Goal: Task Accomplishment & Management: Manage account settings

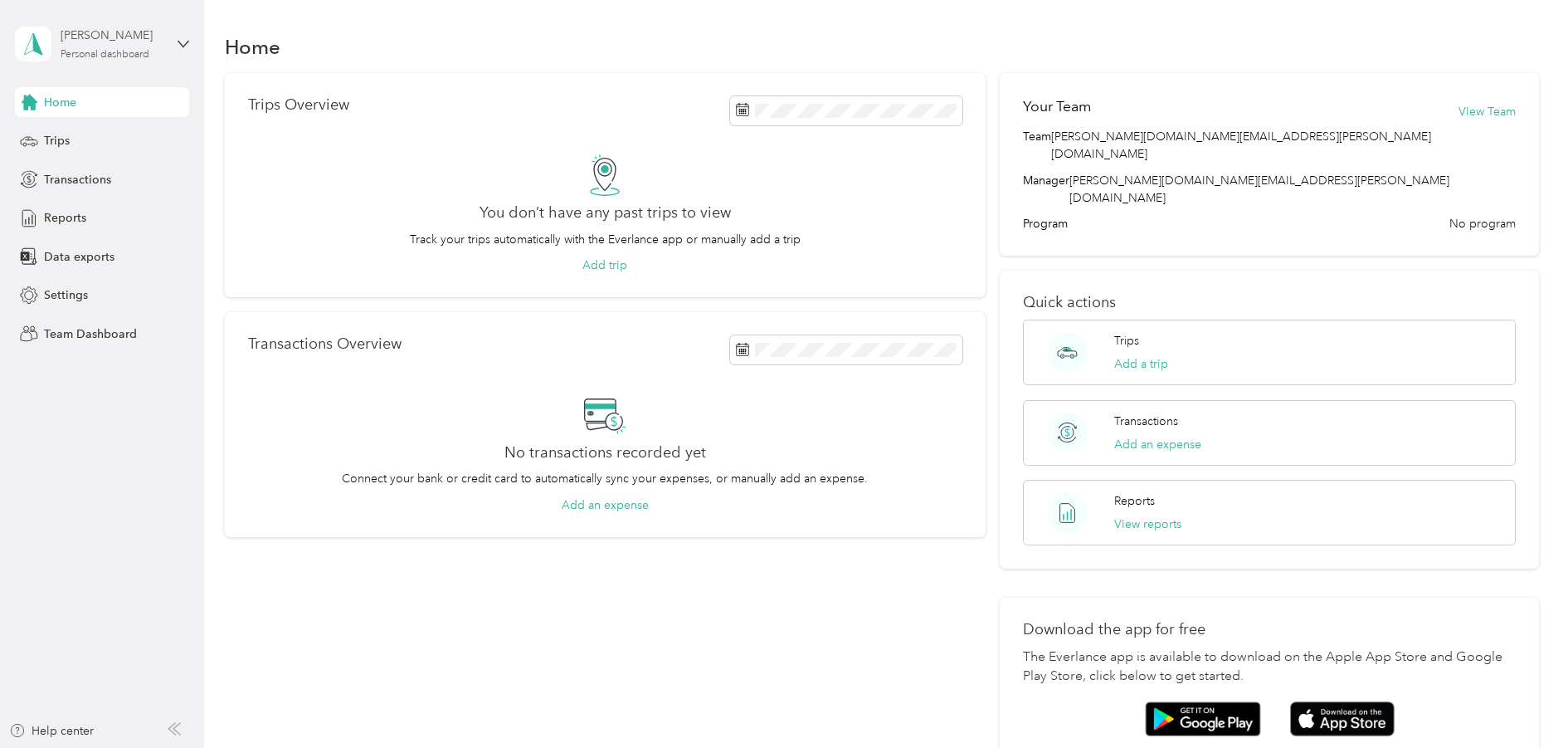
click at [138, 59] on div "Personal dashboard" at bounding box center [105, 55] width 89 height 10
click at [77, 346] on div "Team Dashboard" at bounding box center [102, 334] width 174 height 30
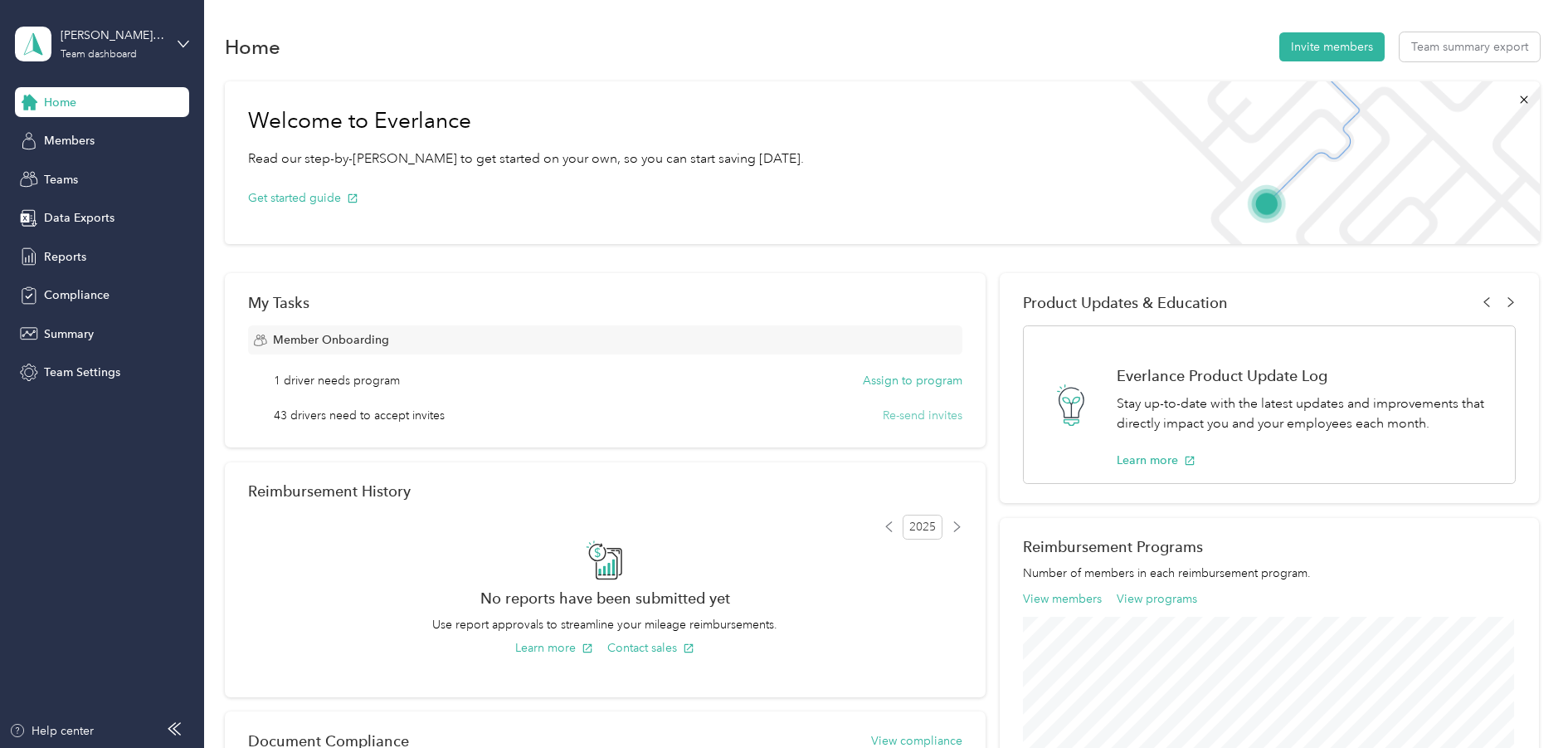
click at [933, 415] on button "Re-send invites" at bounding box center [922, 414] width 80 height 17
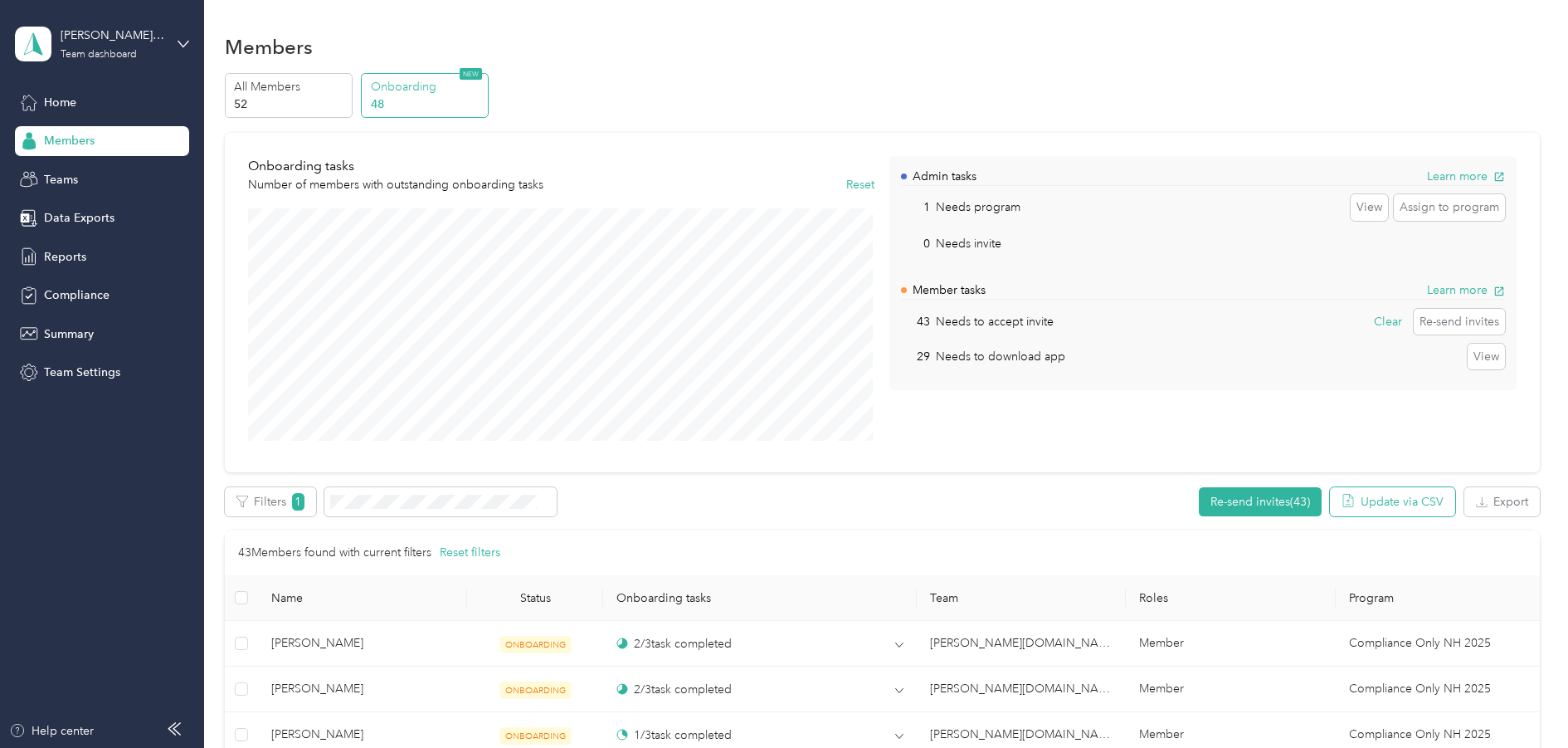
click at [1363, 500] on button "Update via CSV" at bounding box center [1392, 501] width 125 height 29
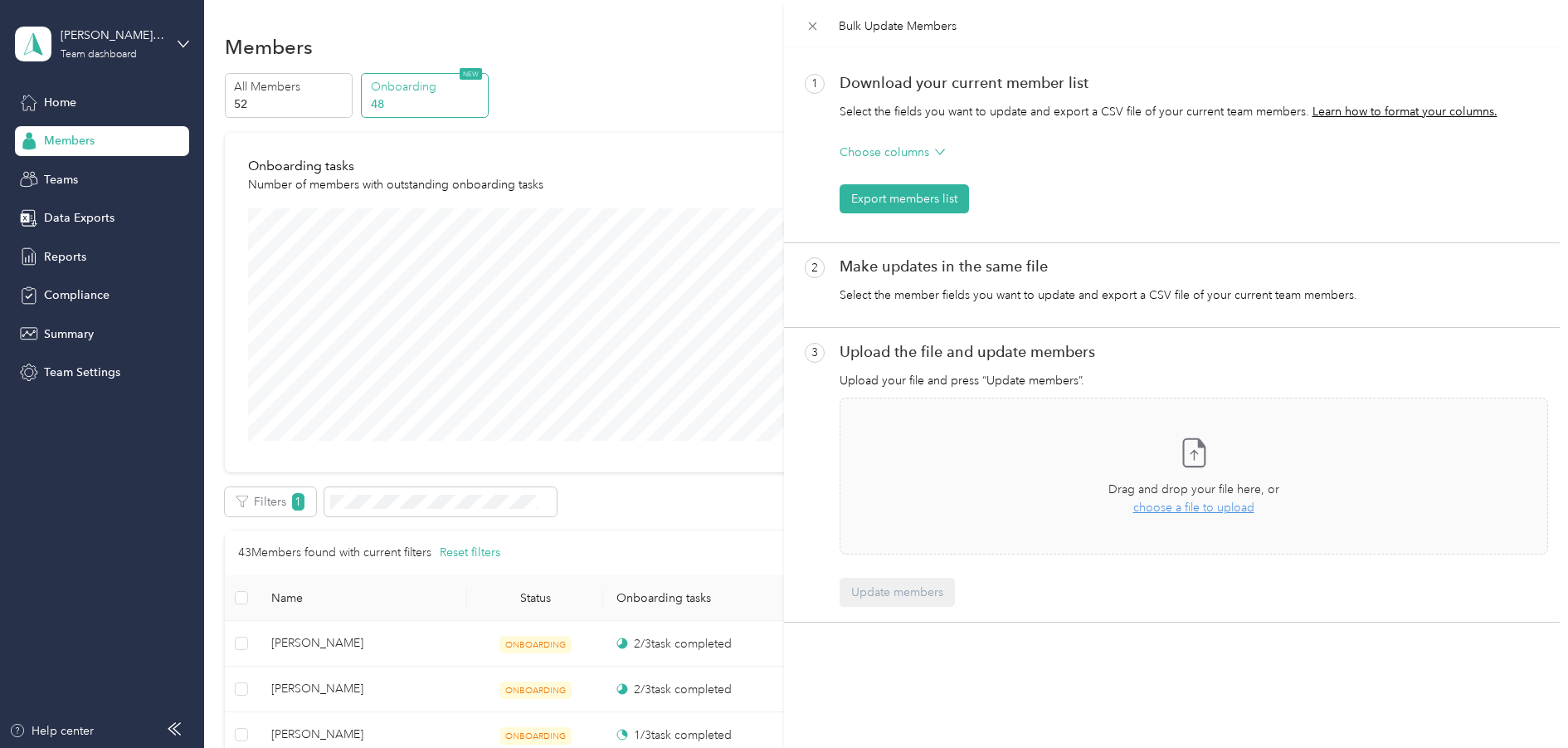
click at [941, 153] on icon at bounding box center [940, 151] width 10 height 10
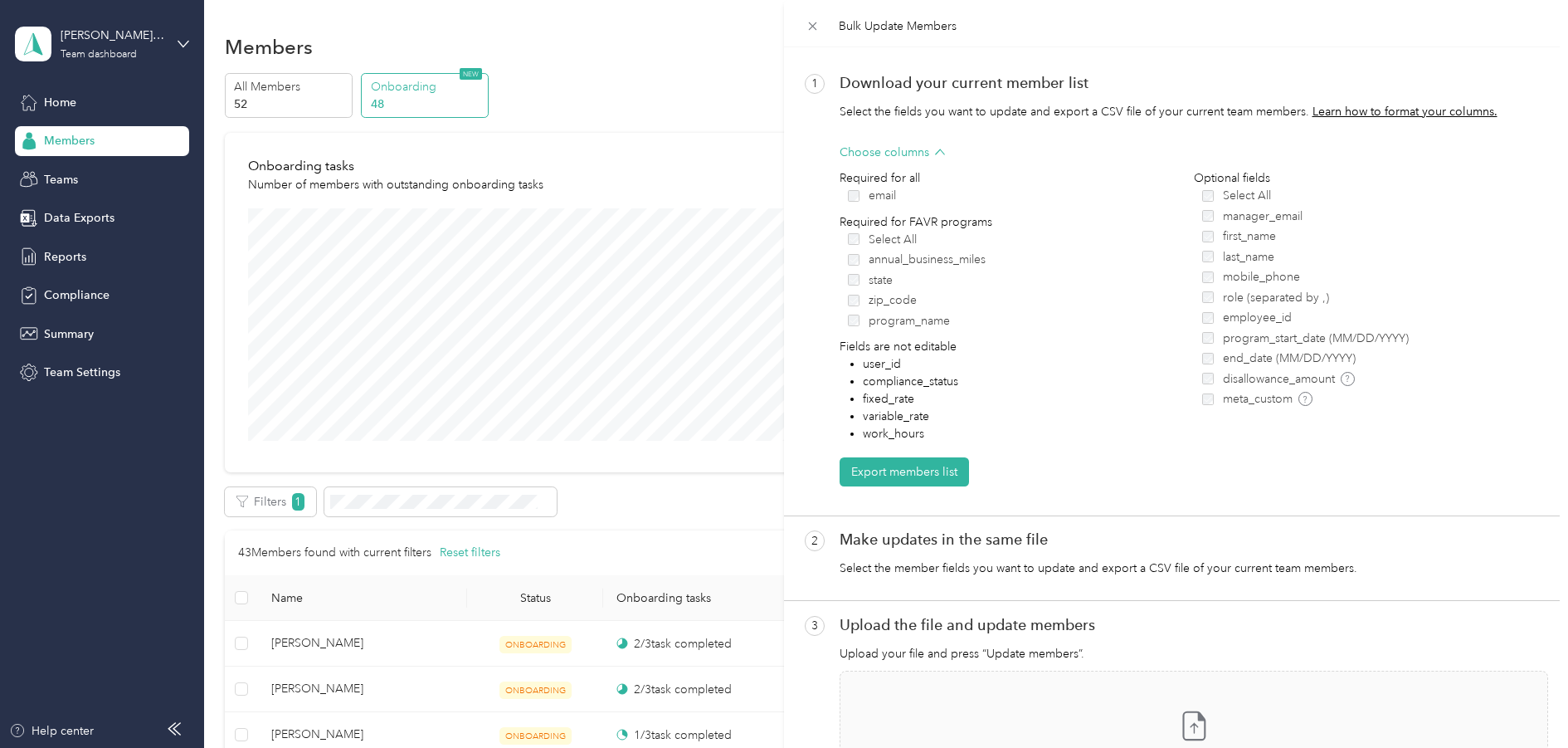
click at [941, 153] on icon at bounding box center [940, 151] width 10 height 10
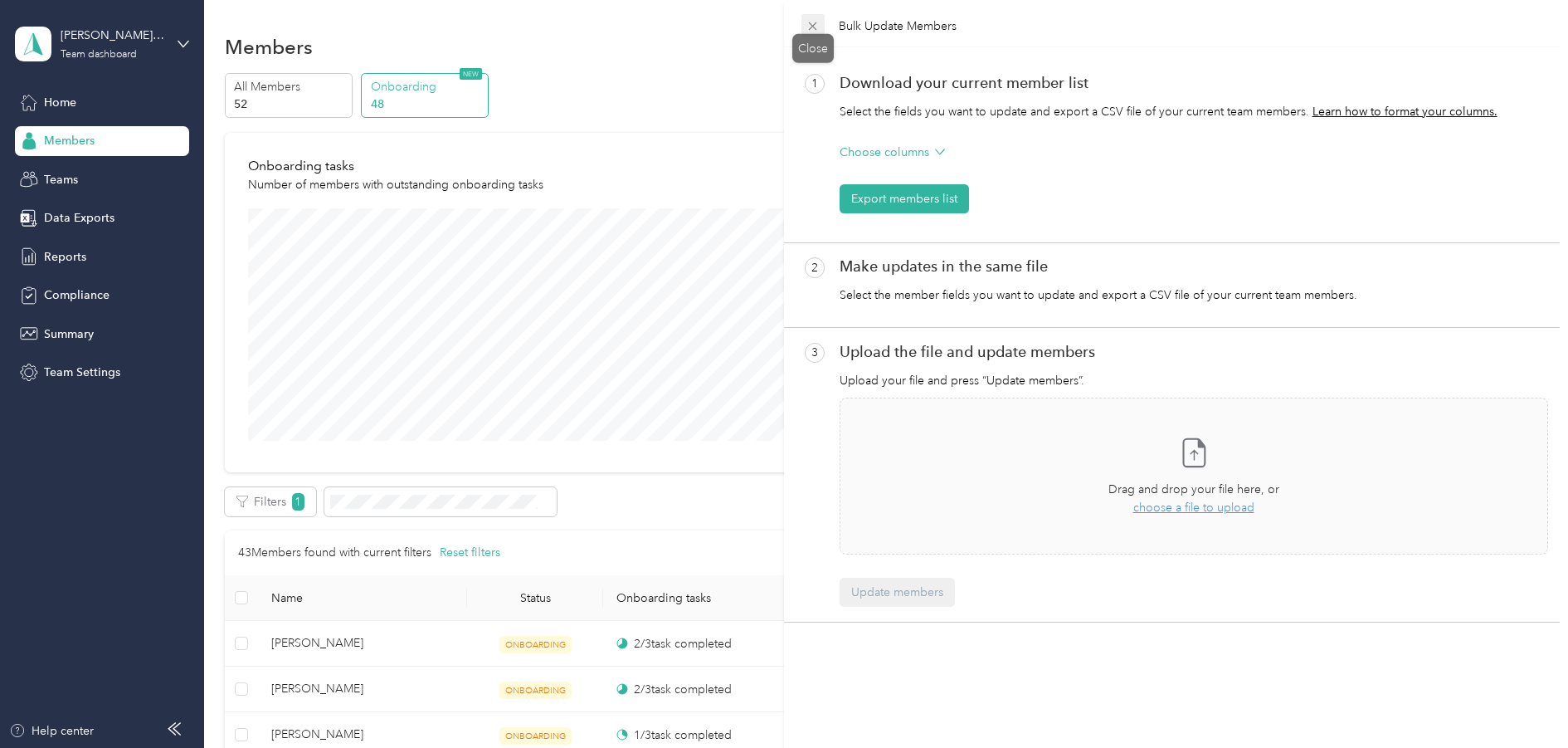
click at [814, 26] on icon at bounding box center [812, 26] width 14 height 14
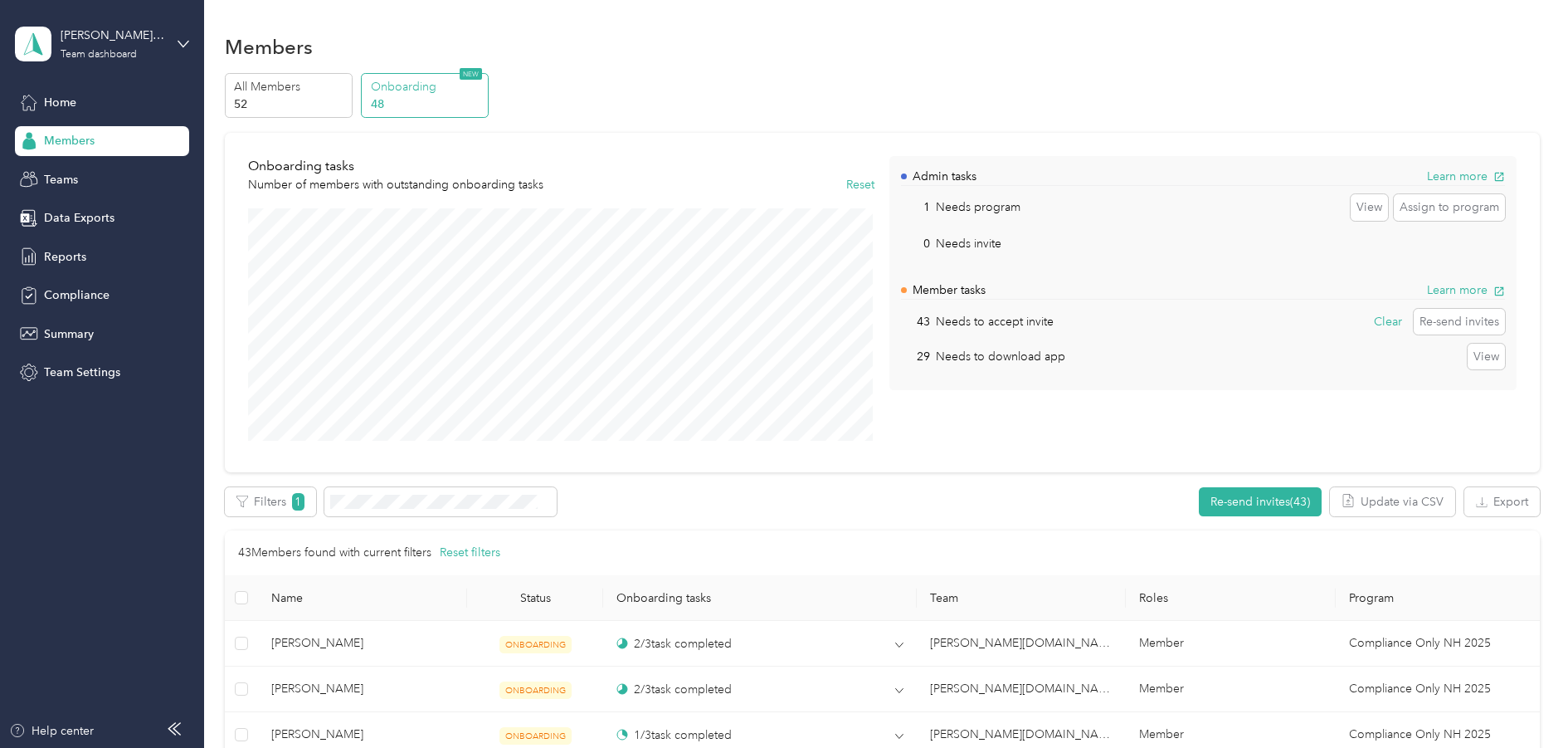
click at [102, 556] on aside "[PERSON_NAME][DOMAIN_NAME][EMAIL_ADDRESS][PERSON_NAME][DOMAIN_NAME] Team dashbo…" at bounding box center [102, 374] width 204 height 748
click at [83, 186] on div "Teams" at bounding box center [102, 179] width 174 height 30
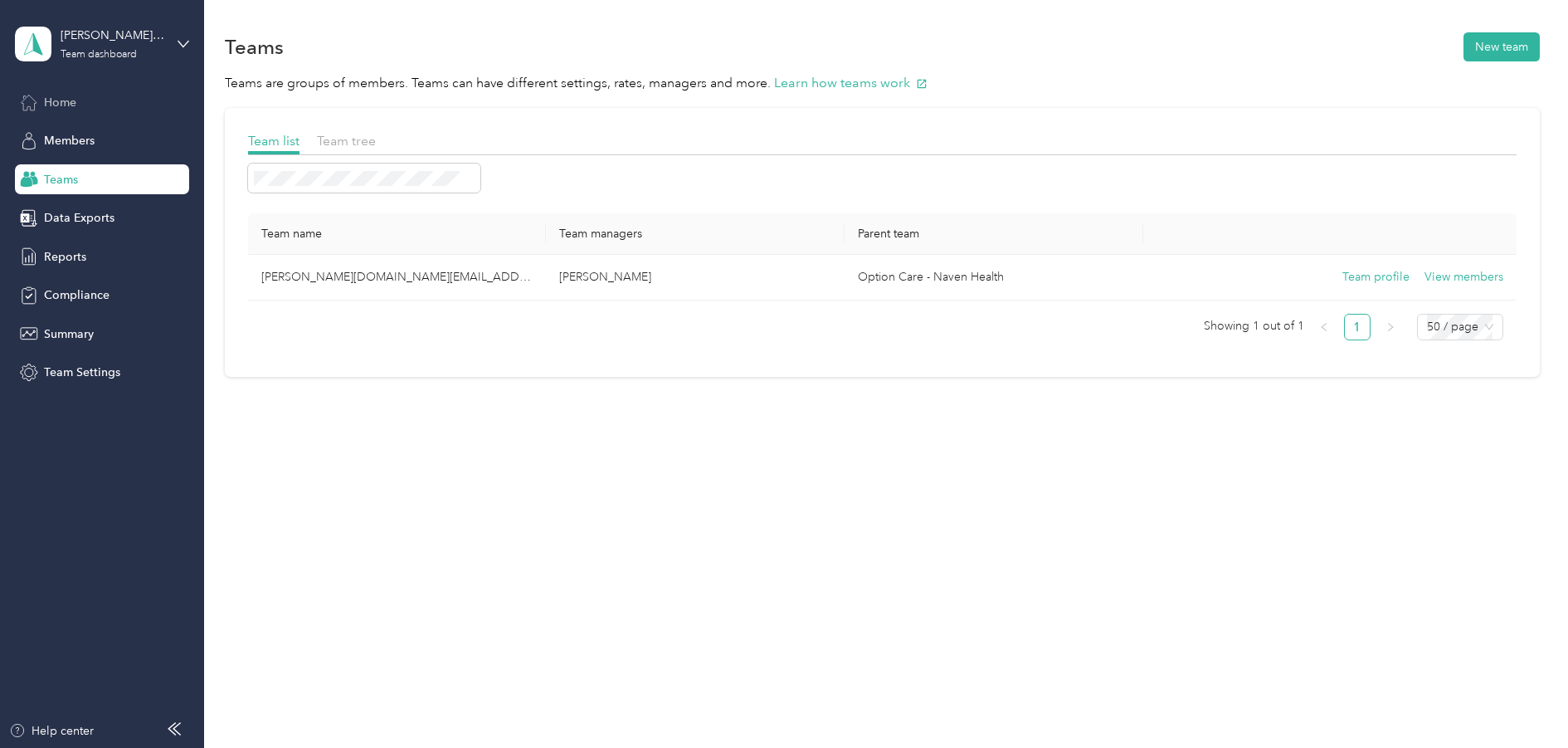
click at [74, 110] on span "Home" at bounding box center [60, 102] width 32 height 17
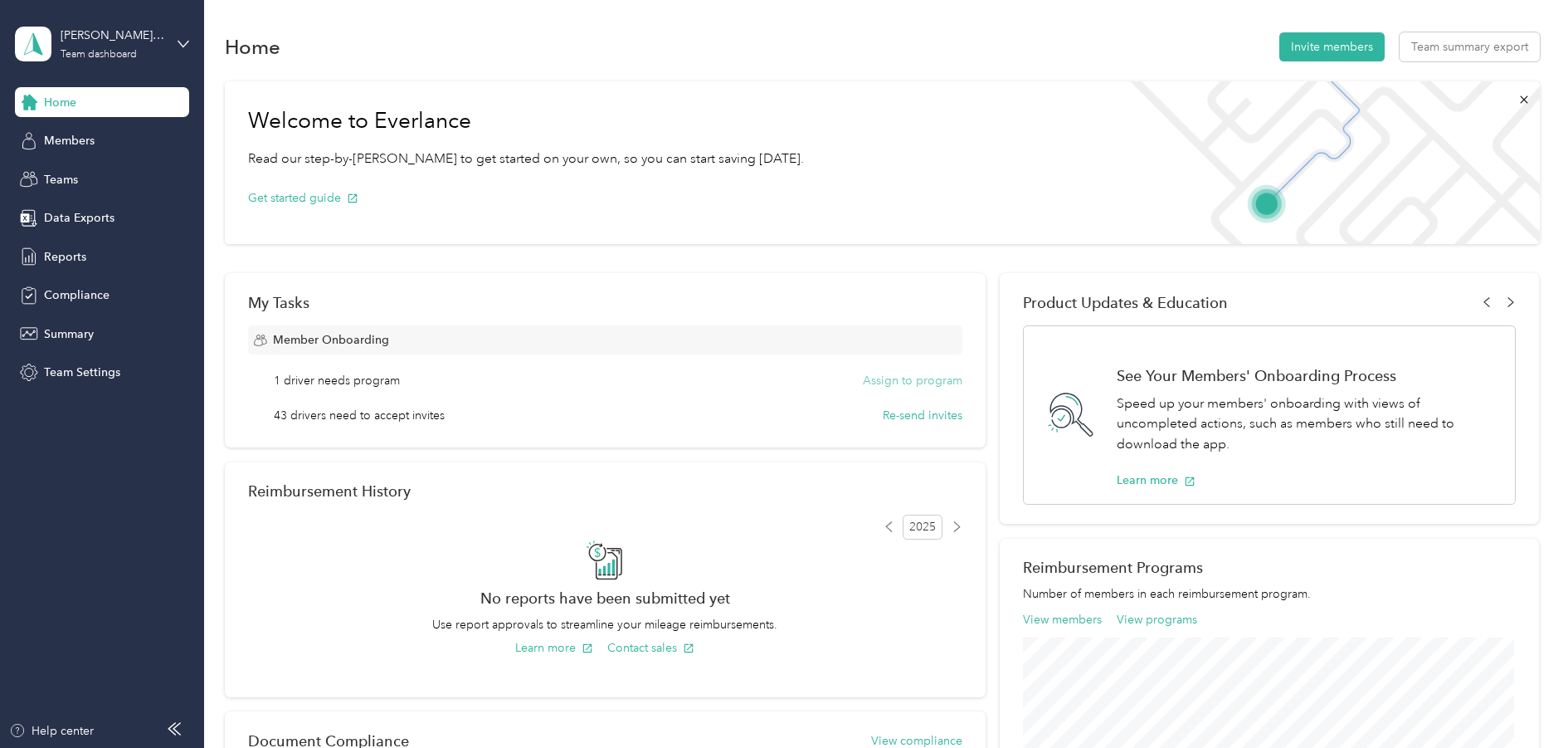
click at [886, 378] on button "Assign to program" at bounding box center [912, 379] width 100 height 17
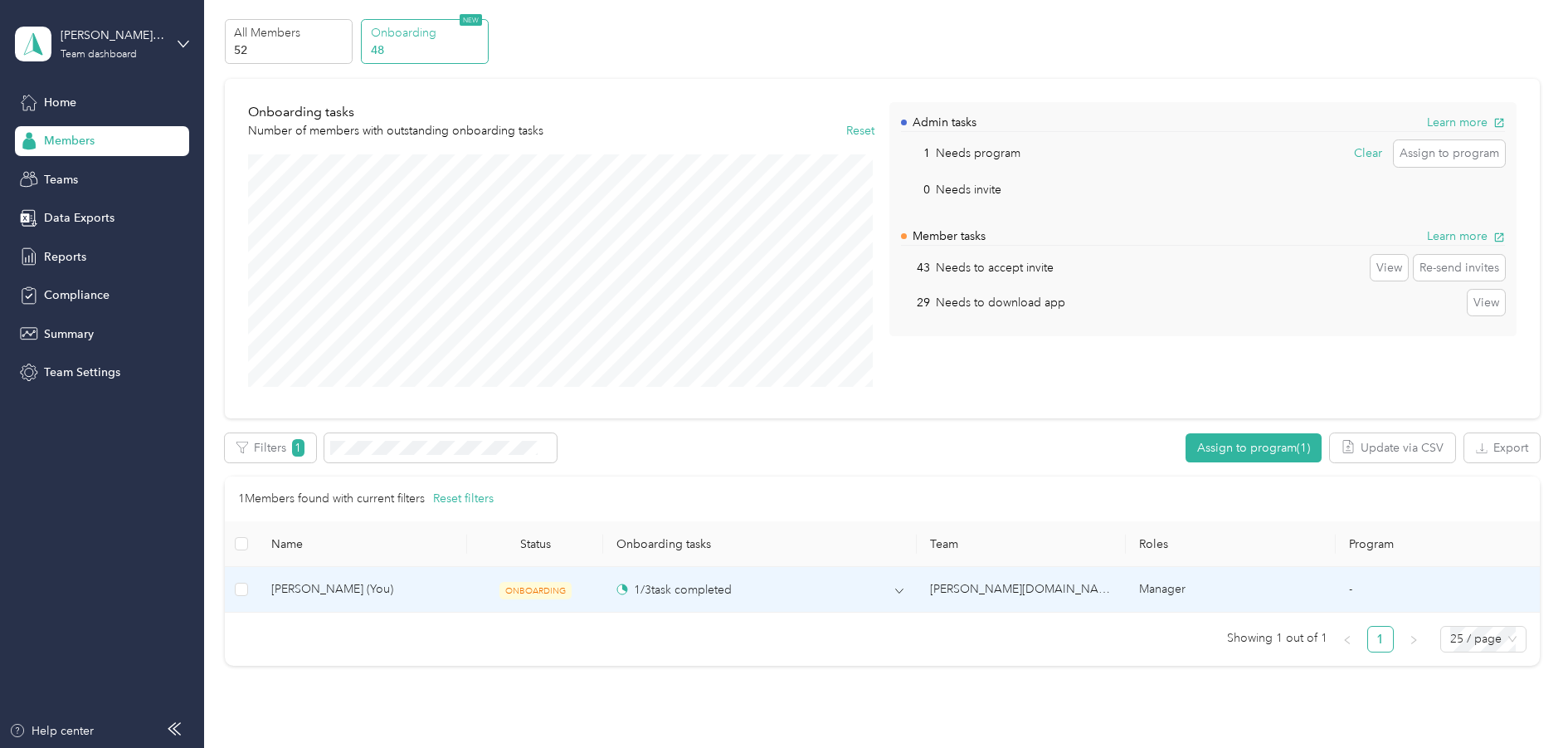
scroll to position [83, 0]
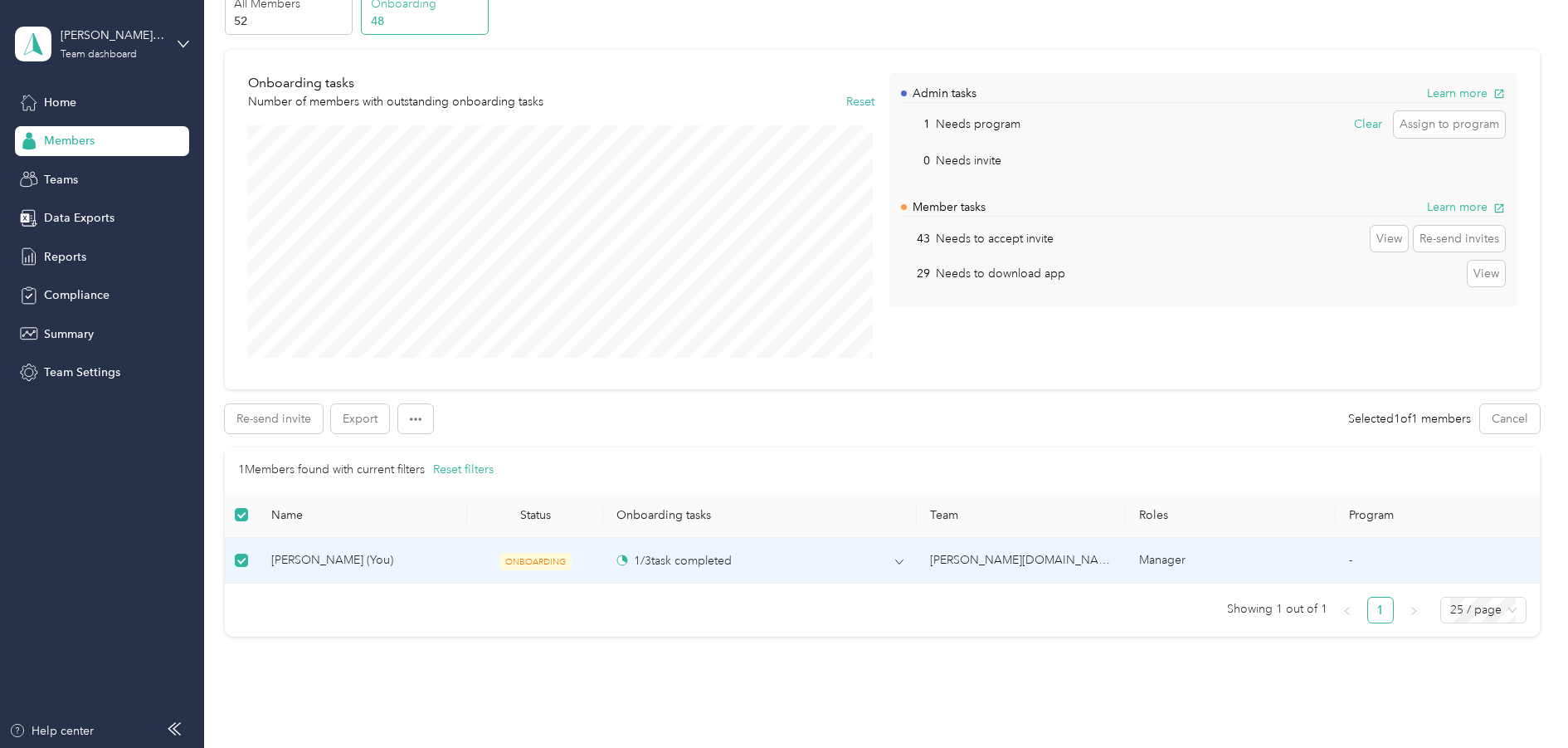
click at [248, 563] on td at bounding box center [241, 561] width 33 height 46
click at [316, 568] on span "[PERSON_NAME] (You)" at bounding box center [361, 560] width 182 height 18
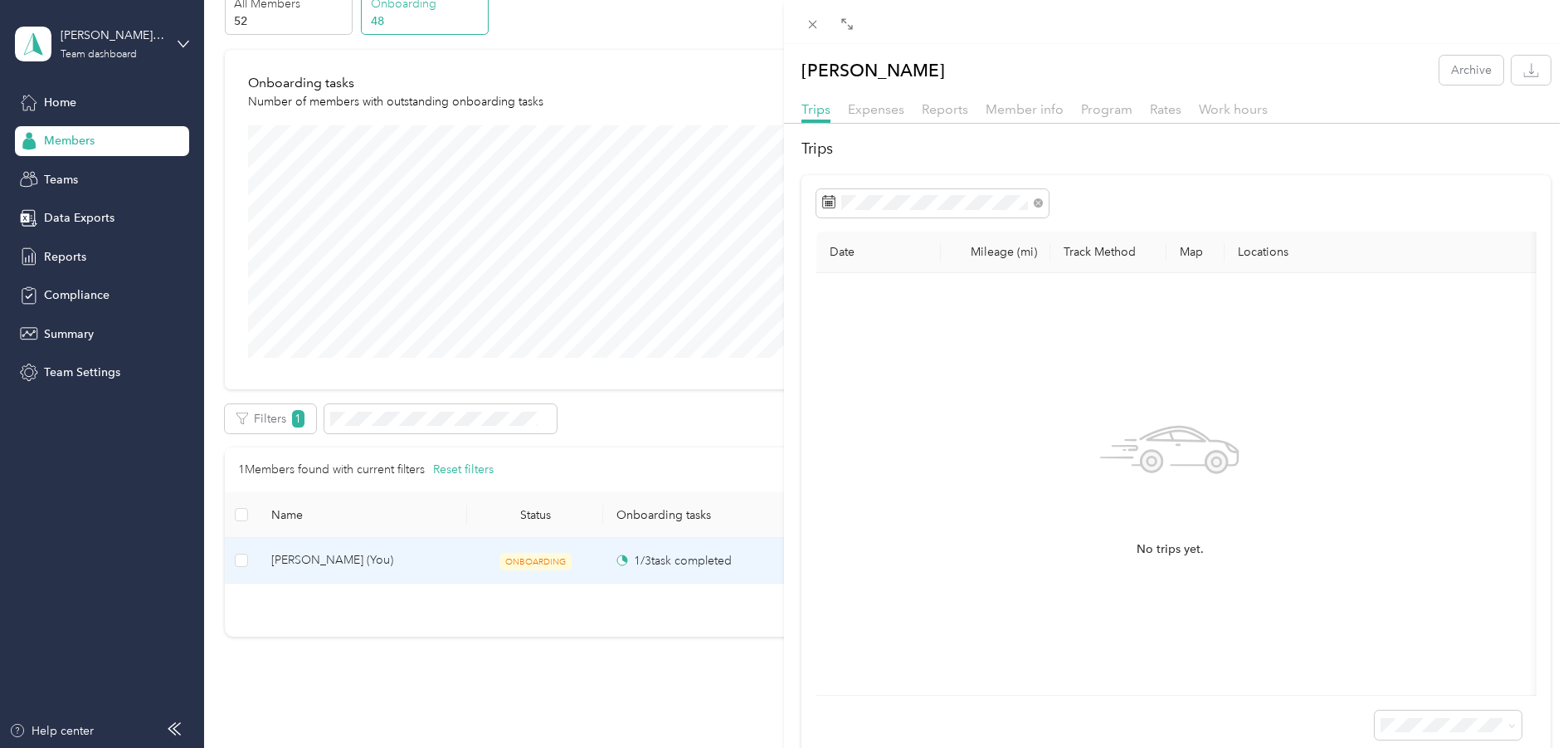
click at [241, 562] on div "[PERSON_NAME] Archive Trips Expenses Reports Member info Program Rates Work hou…" at bounding box center [784, 374] width 1568 height 748
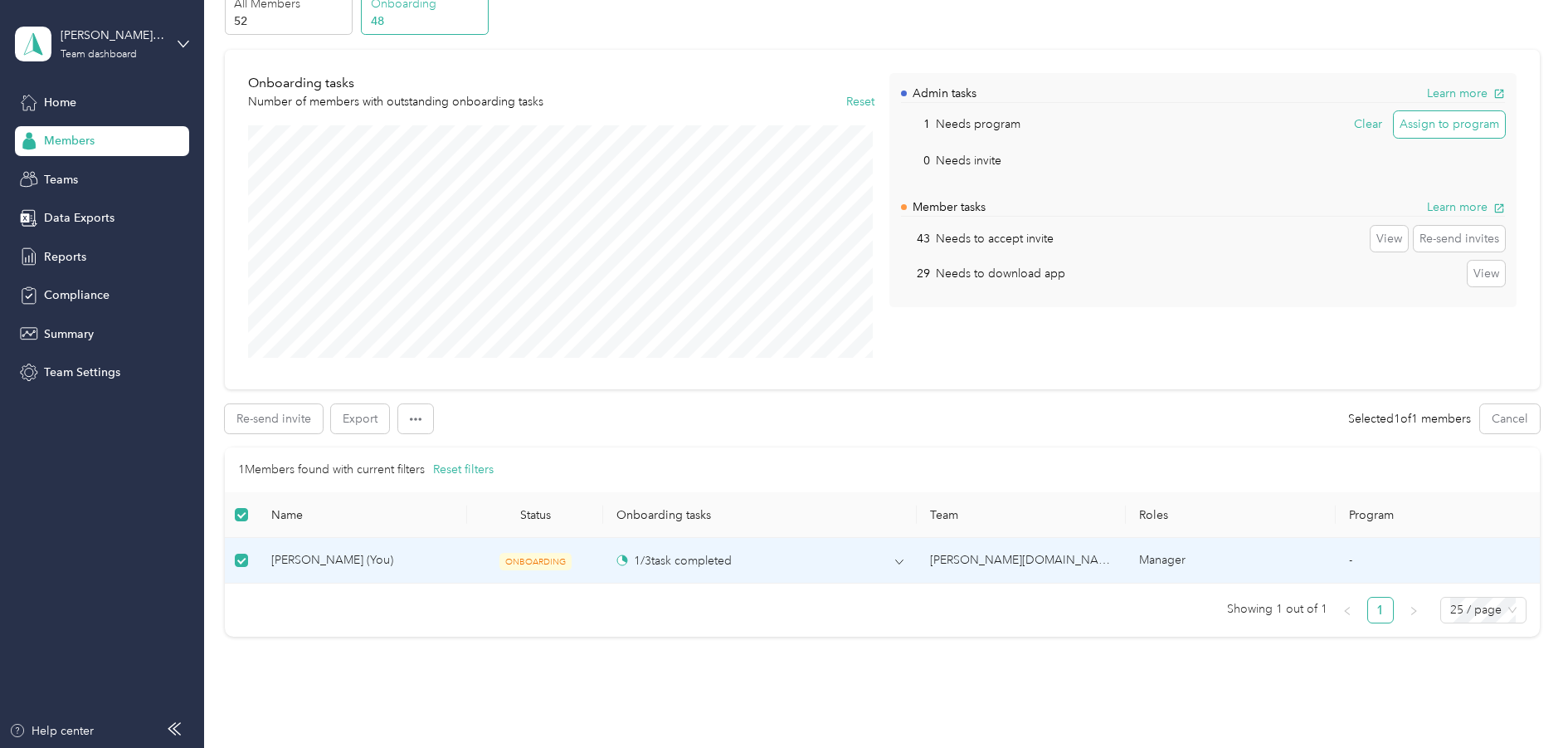
click at [1449, 123] on button "Assign to program" at bounding box center [1450, 125] width 112 height 27
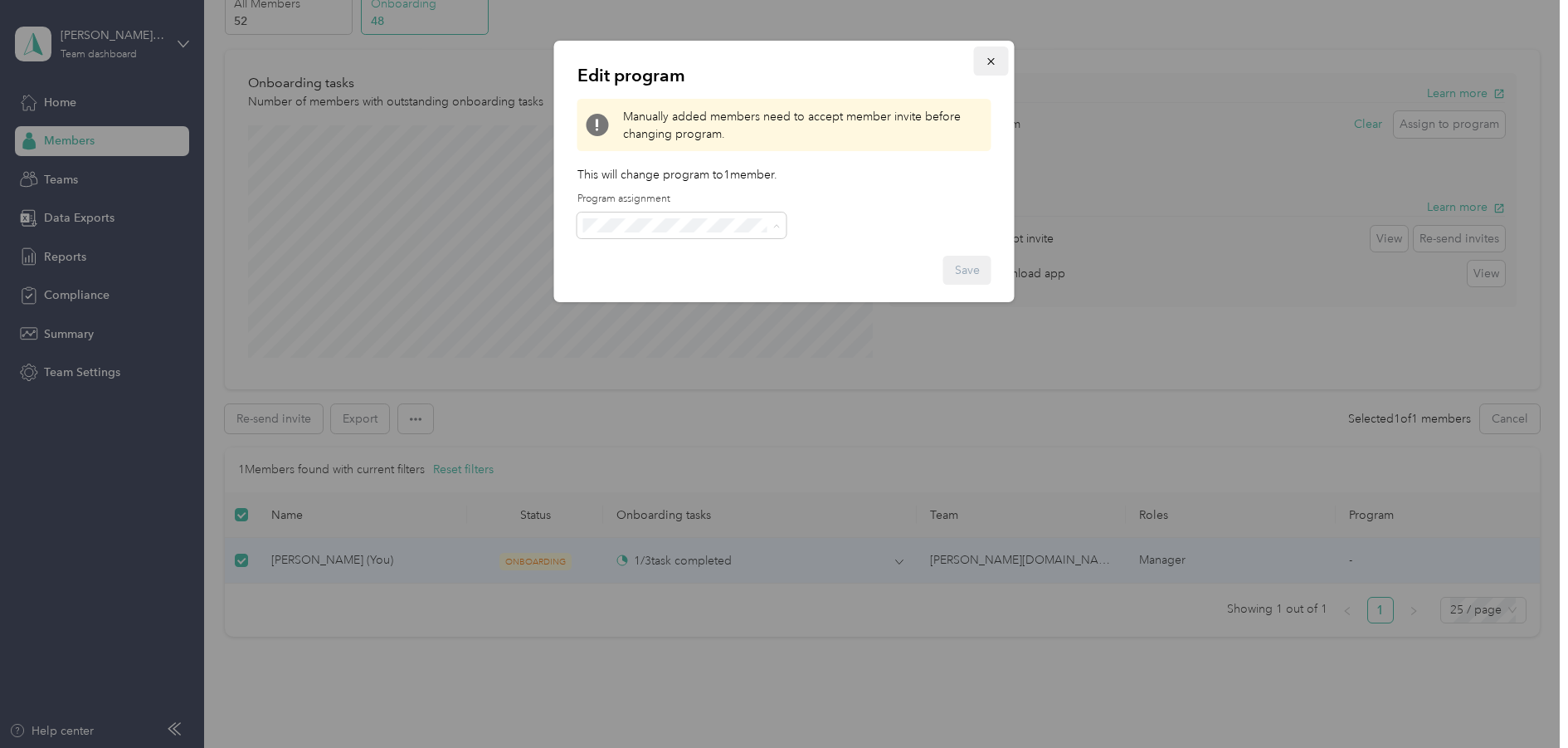
click at [992, 60] on icon "button" at bounding box center [990, 61] width 7 height 7
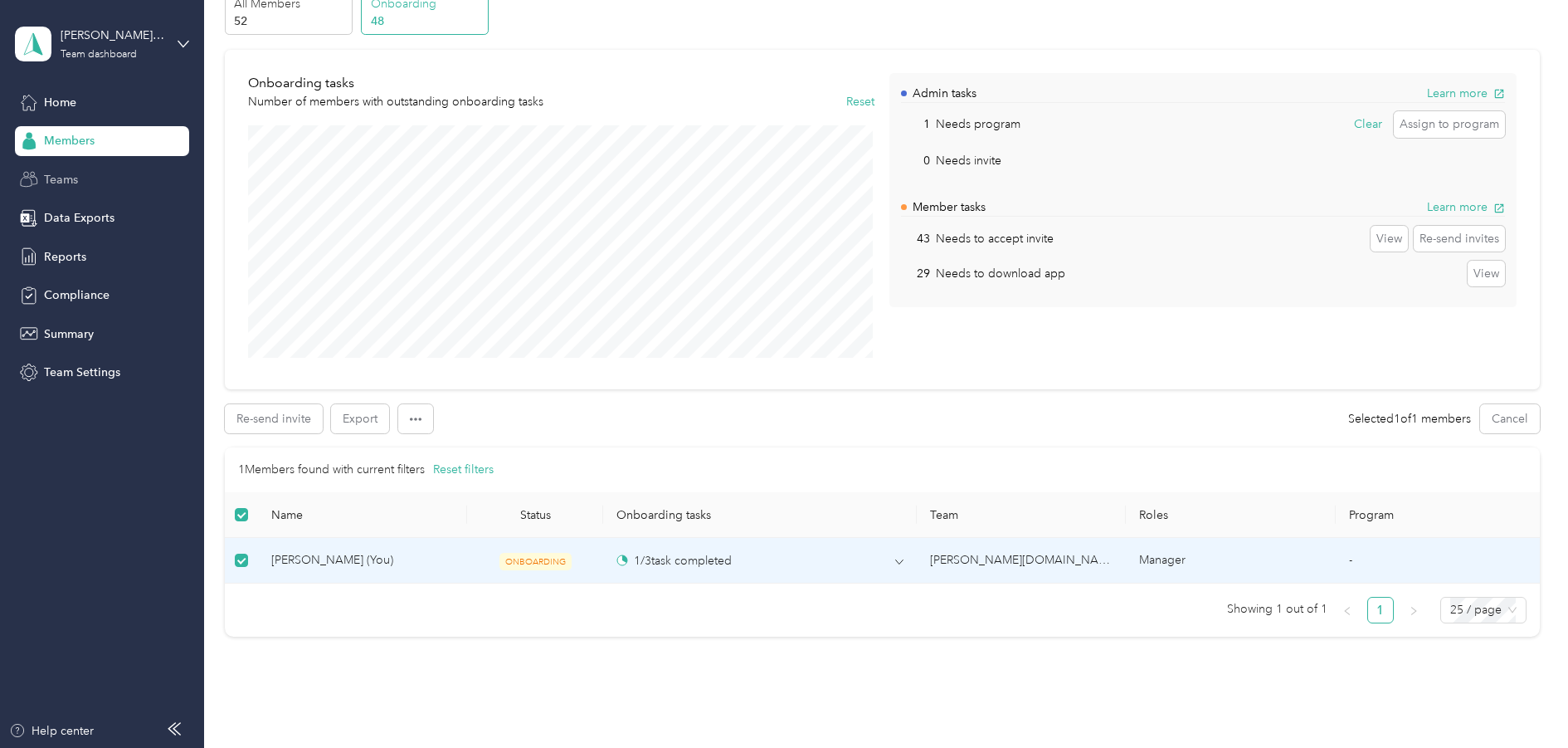
click at [62, 179] on span "Teams" at bounding box center [61, 179] width 34 height 17
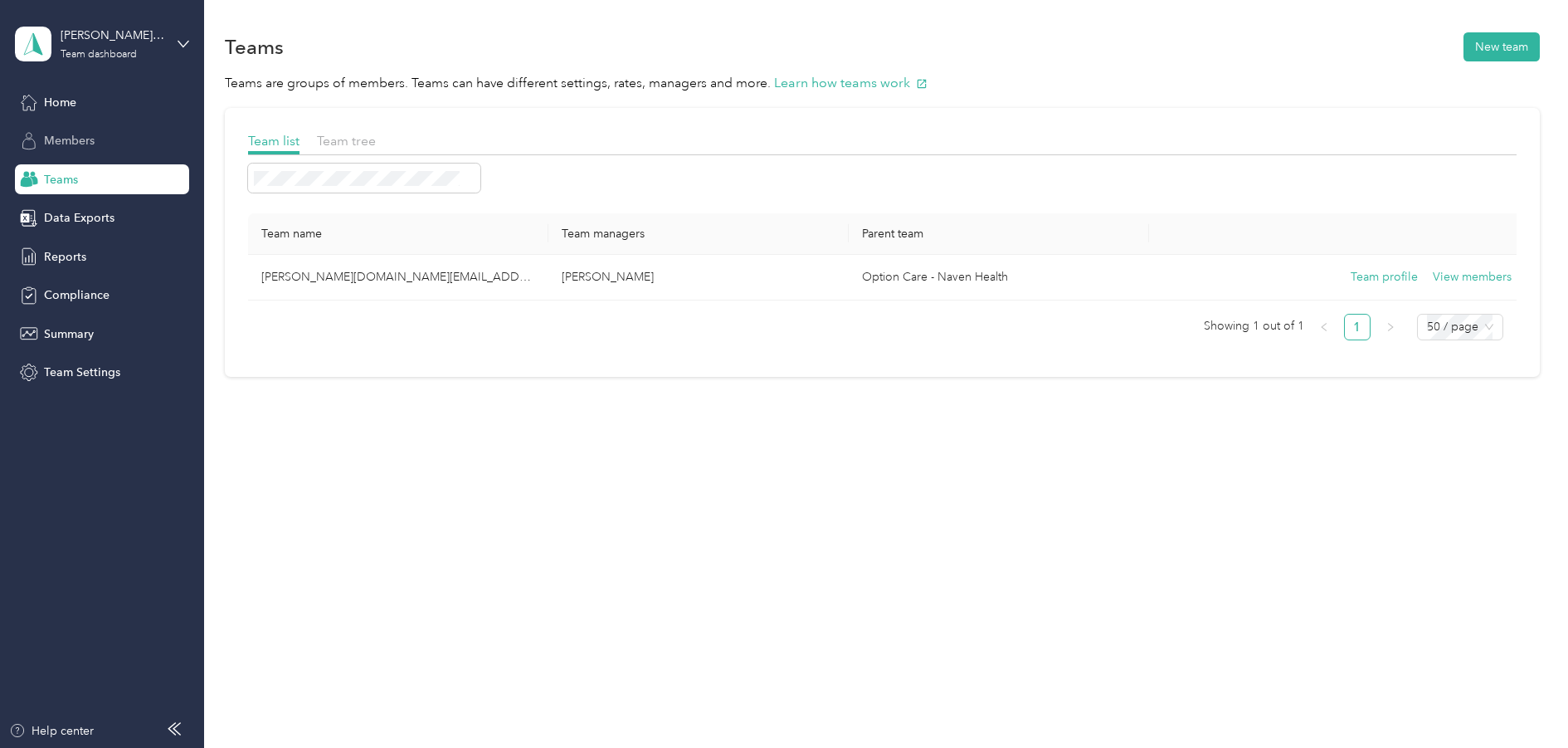
click at [76, 146] on span "Members" at bounding box center [69, 139] width 51 height 17
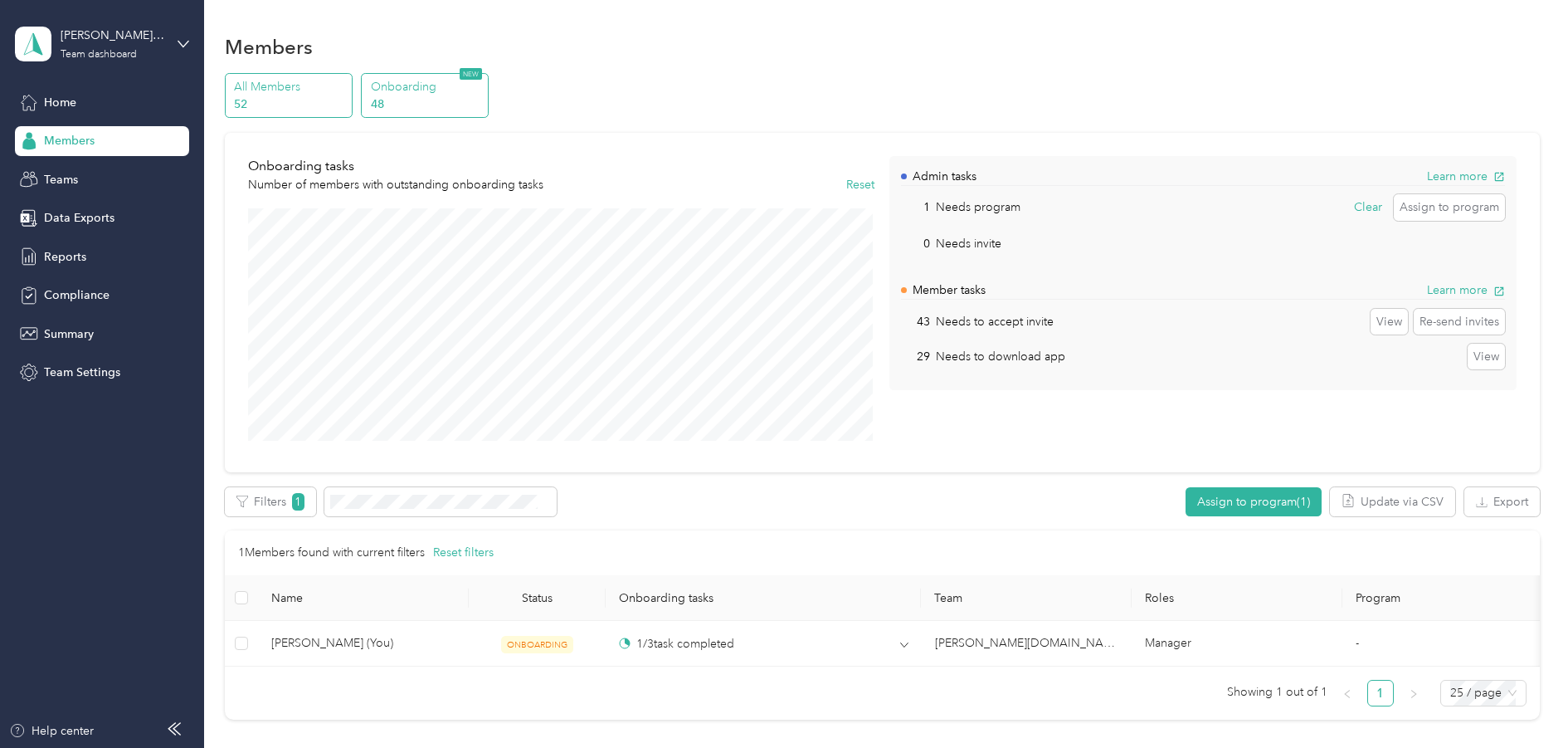
click at [306, 91] on p "All Members" at bounding box center [290, 86] width 112 height 17
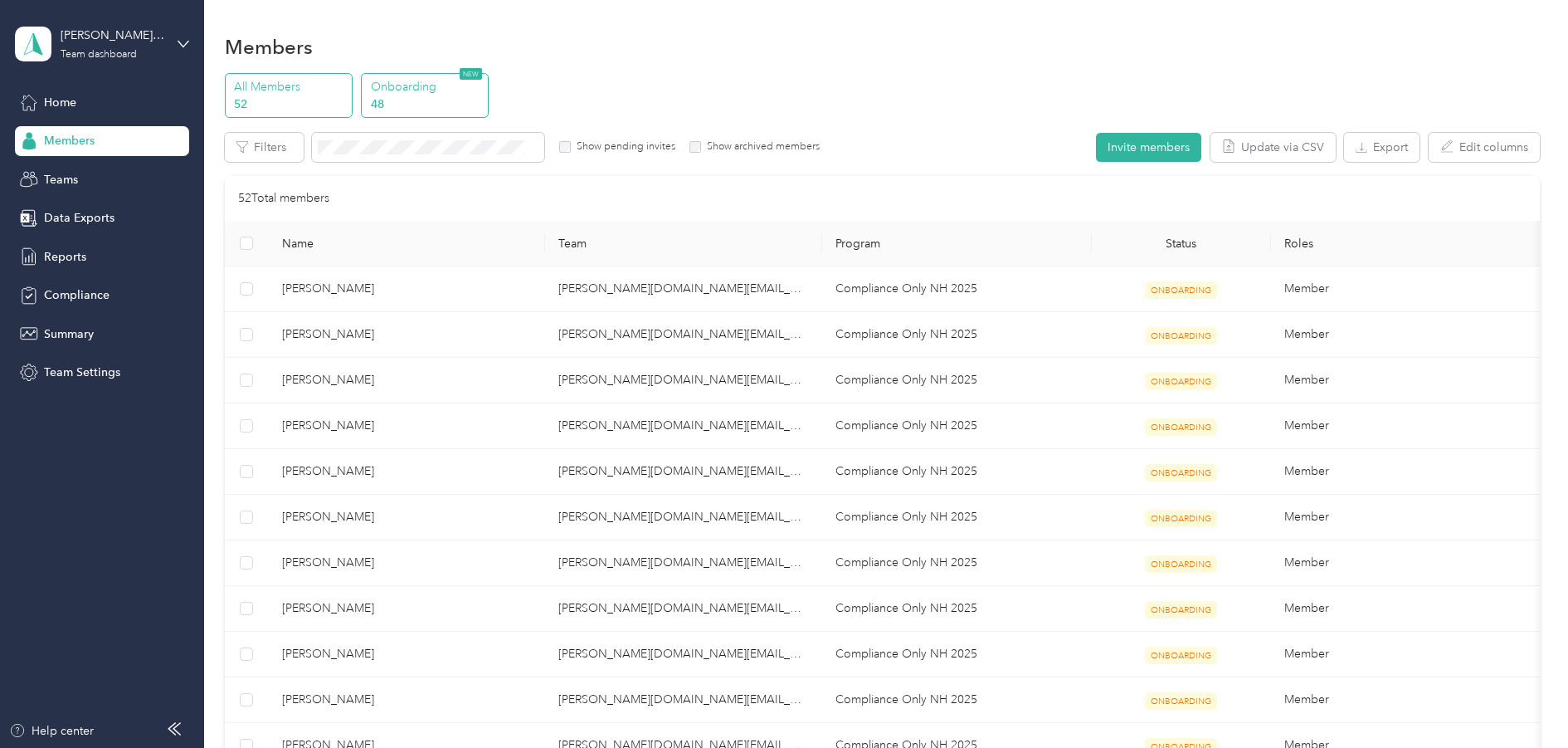
click at [418, 94] on p "Onboarding" at bounding box center [426, 86] width 112 height 17
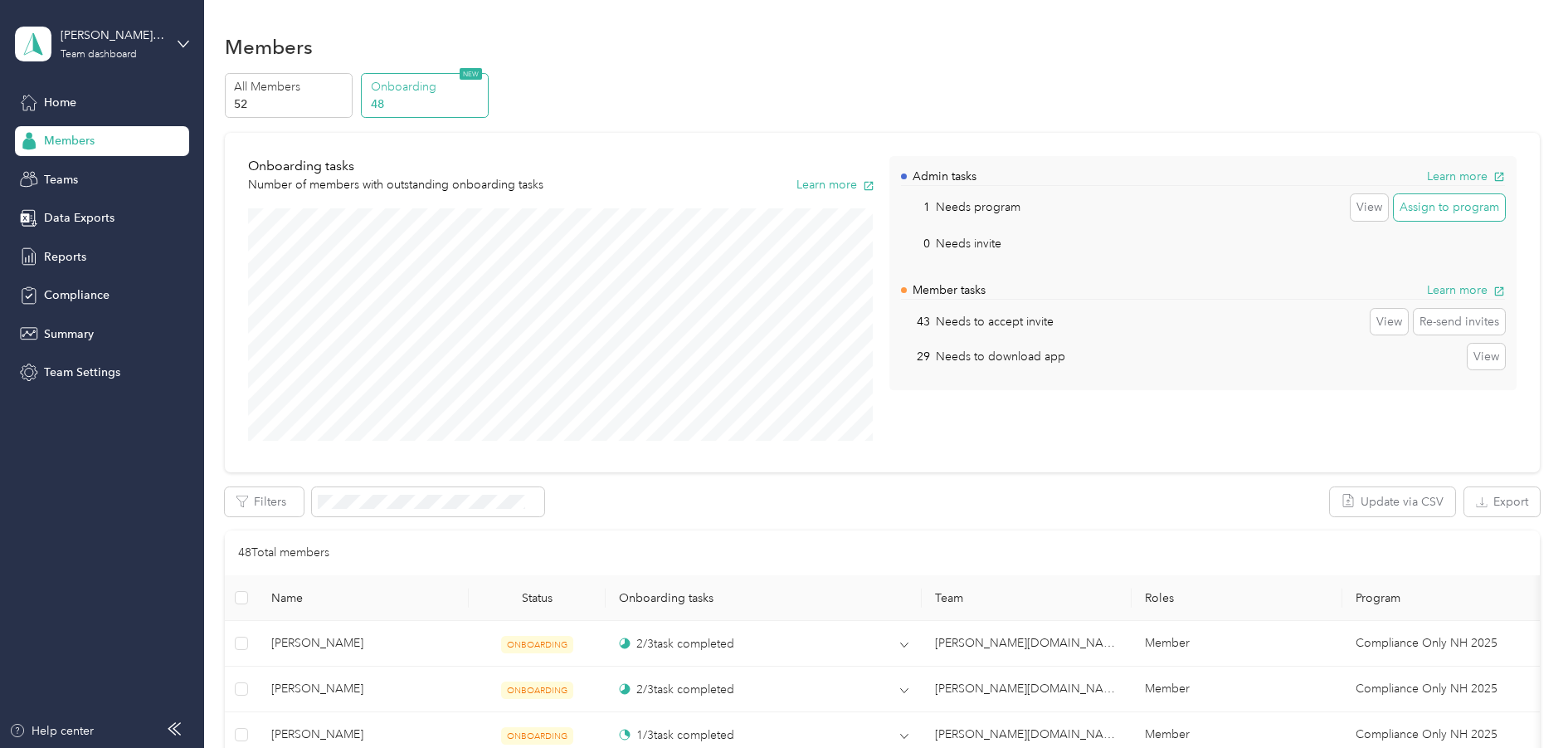
click at [1408, 211] on button "Assign to program" at bounding box center [1450, 207] width 112 height 27
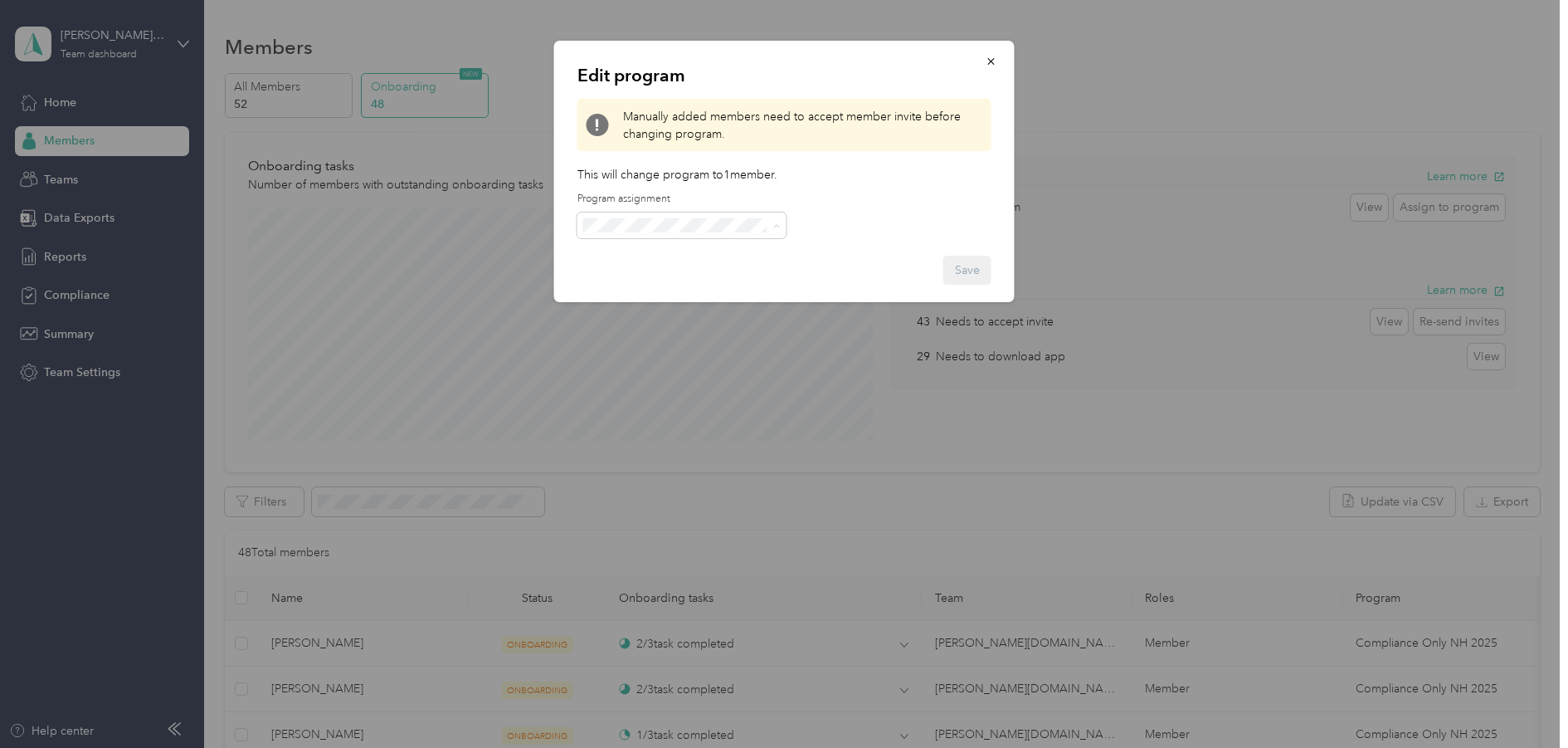
click at [688, 312] on span "Compliance Only NH 2025 (CPM)" at bounding box center [676, 313] width 176 height 14
click at [990, 62] on icon "button" at bounding box center [992, 62] width 12 height 12
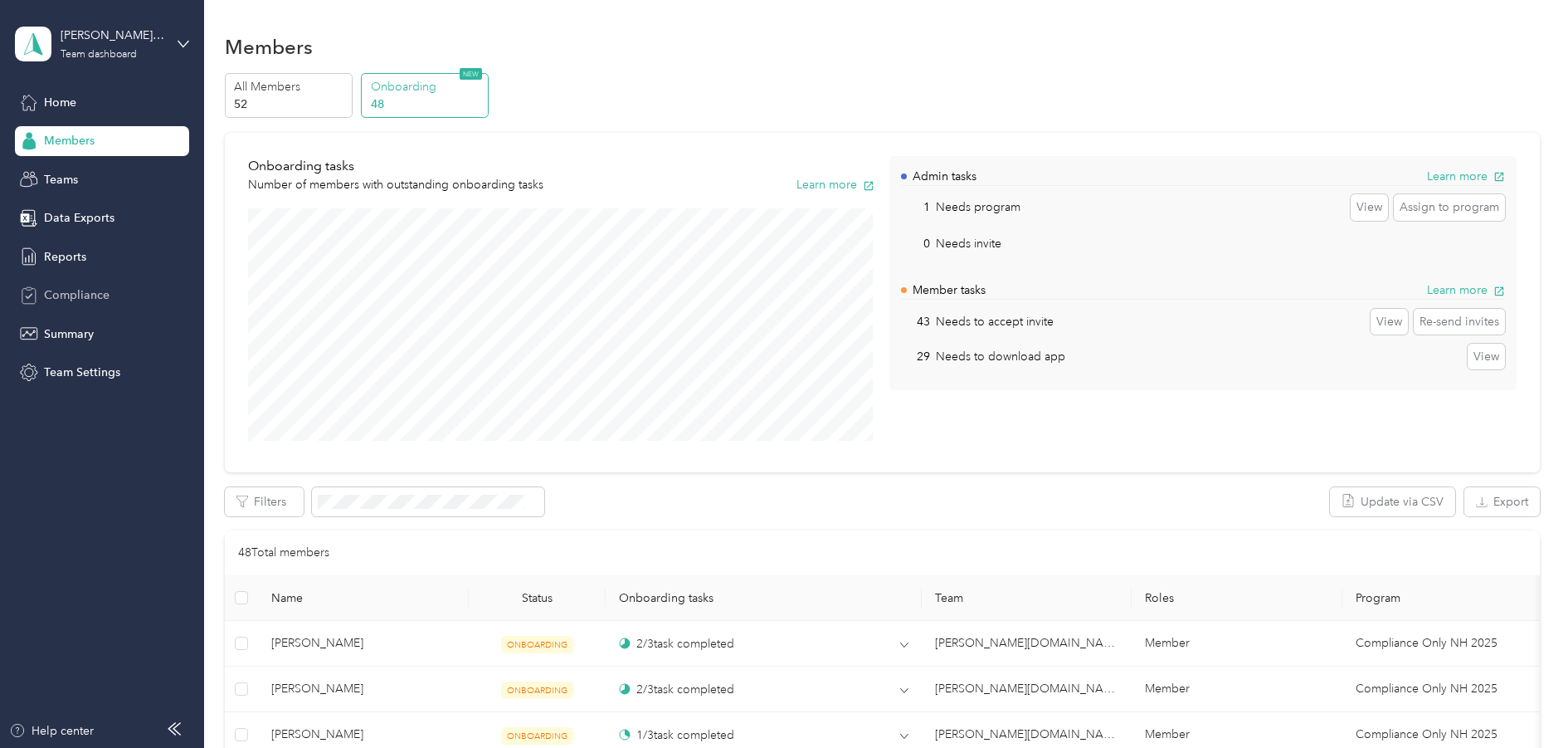
click at [72, 288] on span "Compliance" at bounding box center [77, 294] width 66 height 17
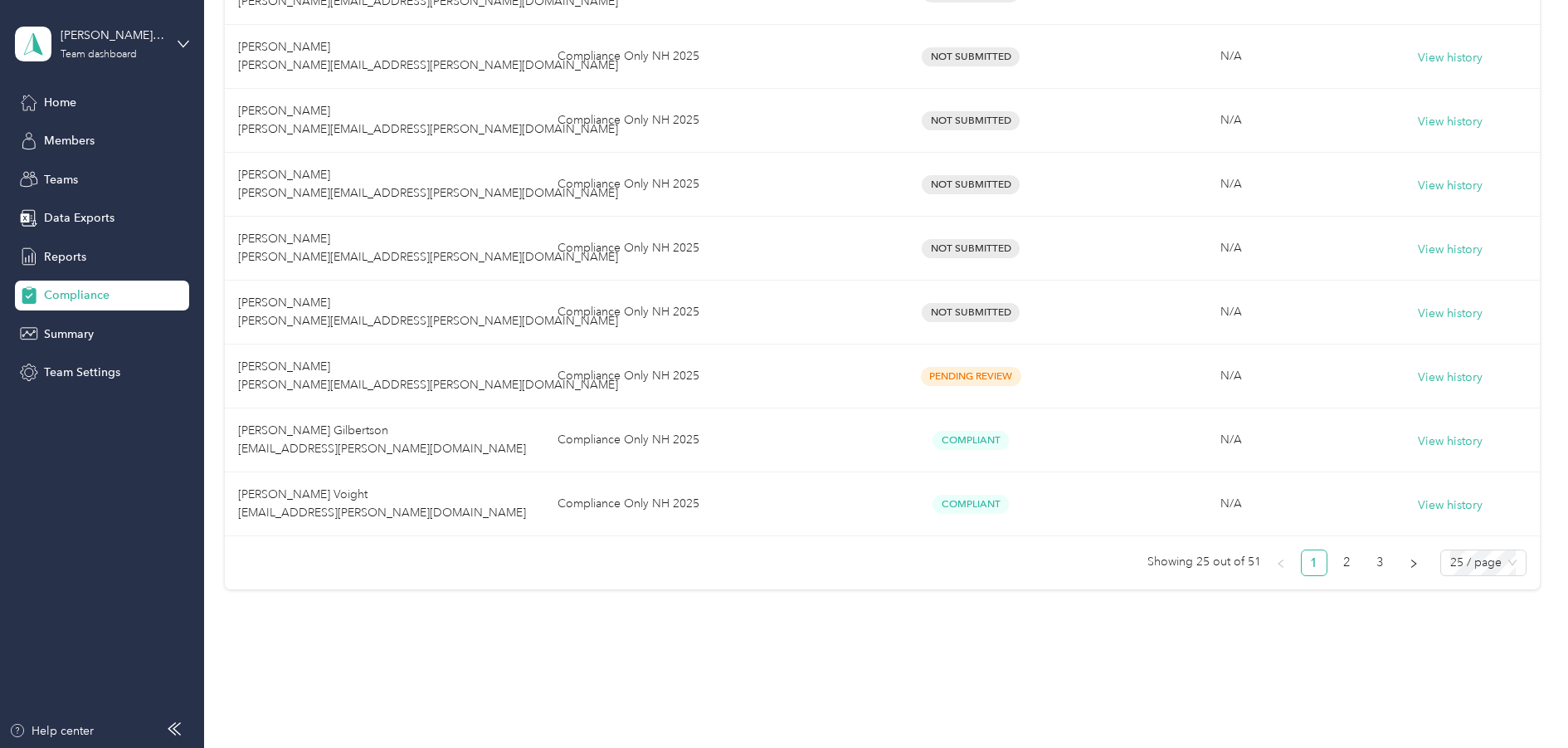
scroll to position [1444, 0]
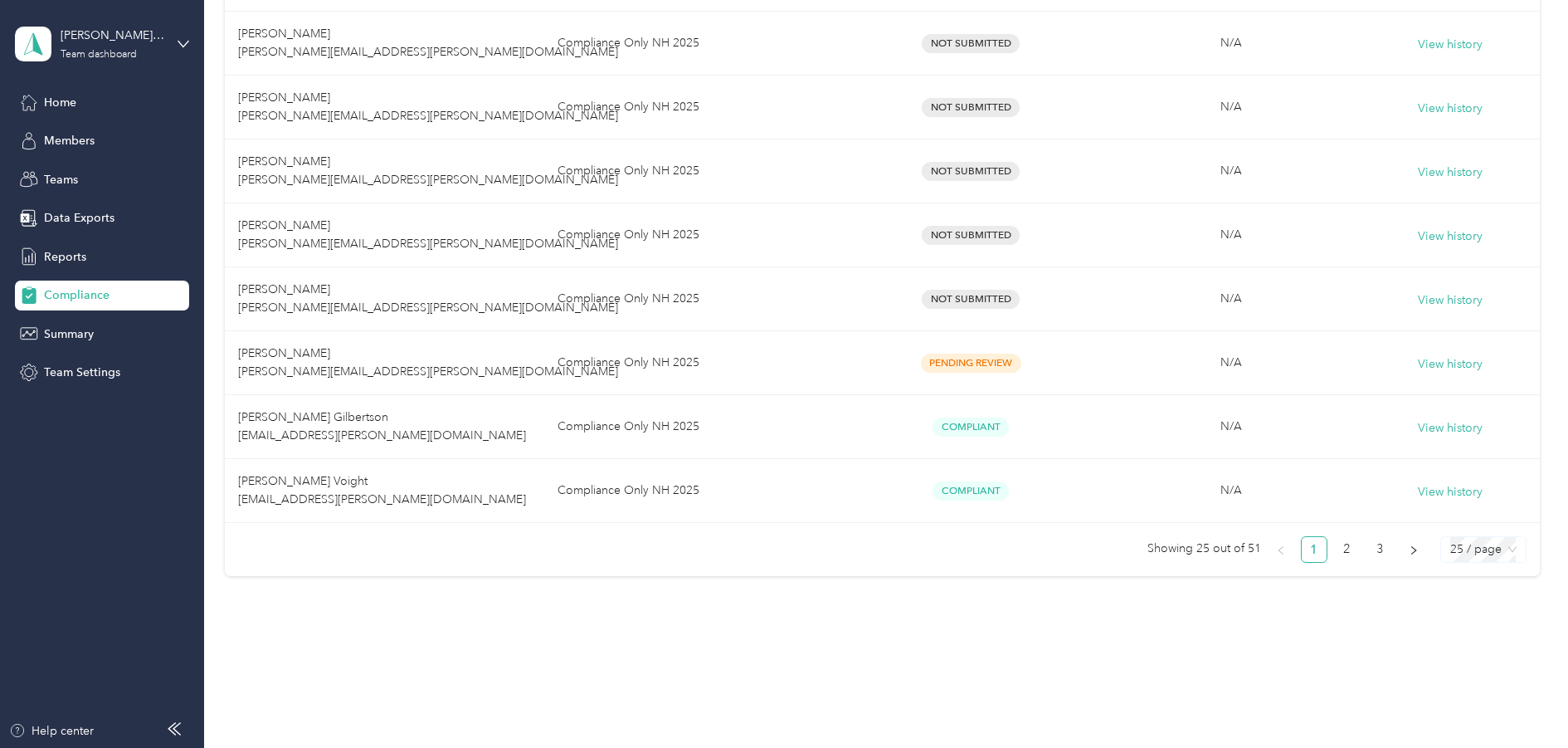
click at [1490, 544] on span "25 / page" at bounding box center [1482, 549] width 67 height 25
click at [1484, 513] on div "100 / page" at bounding box center [1482, 516] width 59 height 18
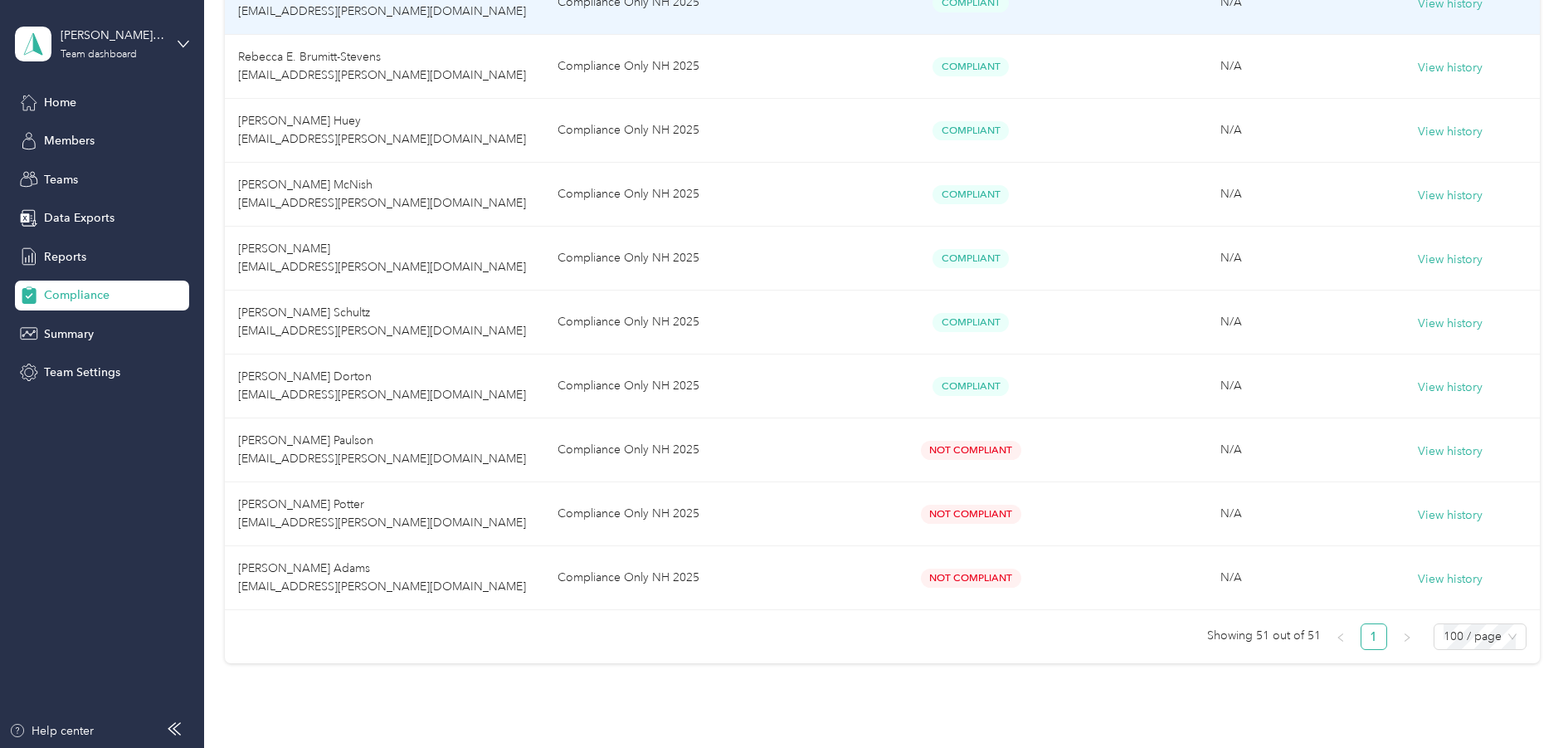
scroll to position [3020, 0]
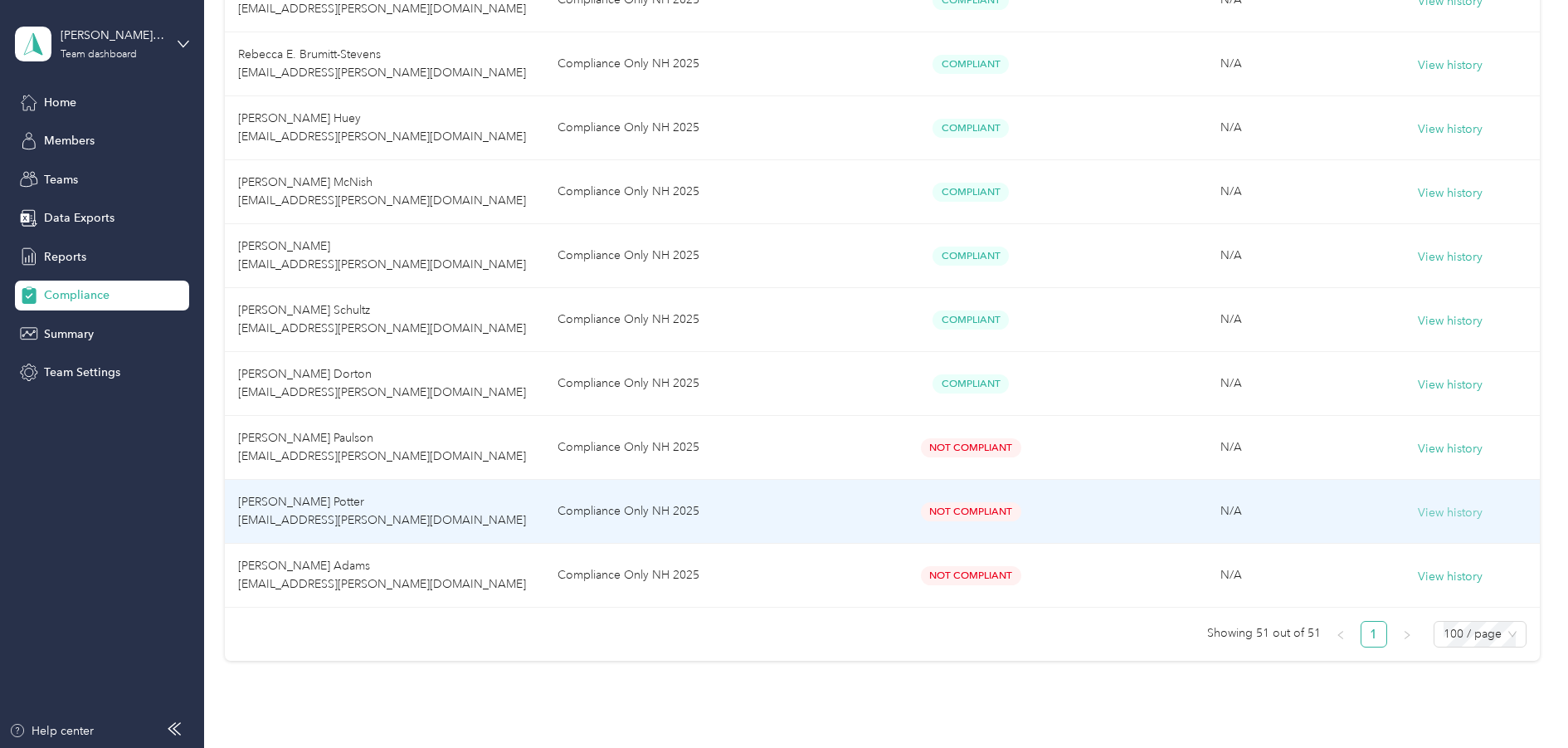
click at [1432, 510] on button "View history" at bounding box center [1450, 513] width 65 height 18
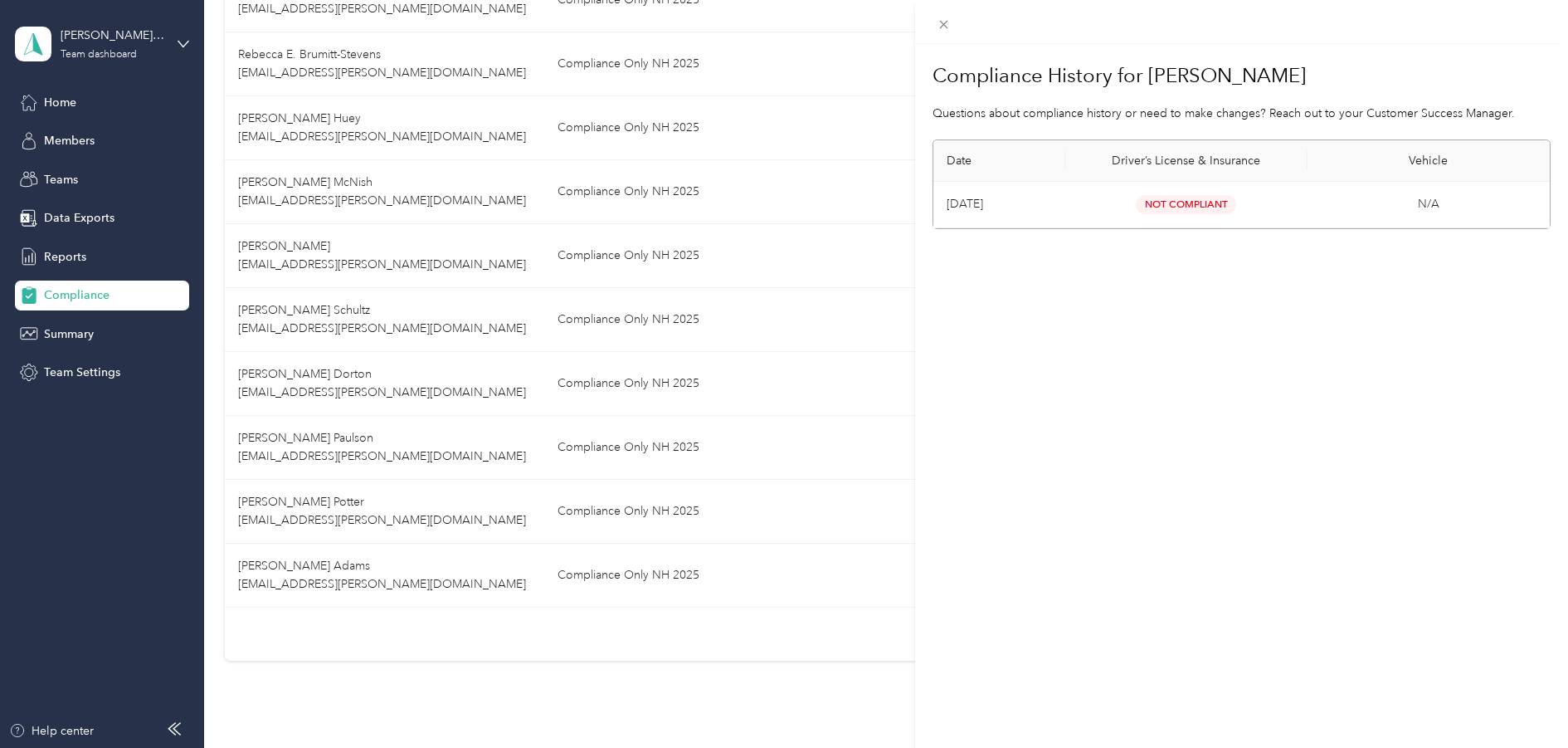
click at [1163, 195] on span "Not Compliant" at bounding box center [1185, 204] width 101 height 19
click at [577, 568] on div "Compliance History for [PERSON_NAME] Questions about compliance history or need…" at bounding box center [784, 374] width 1568 height 748
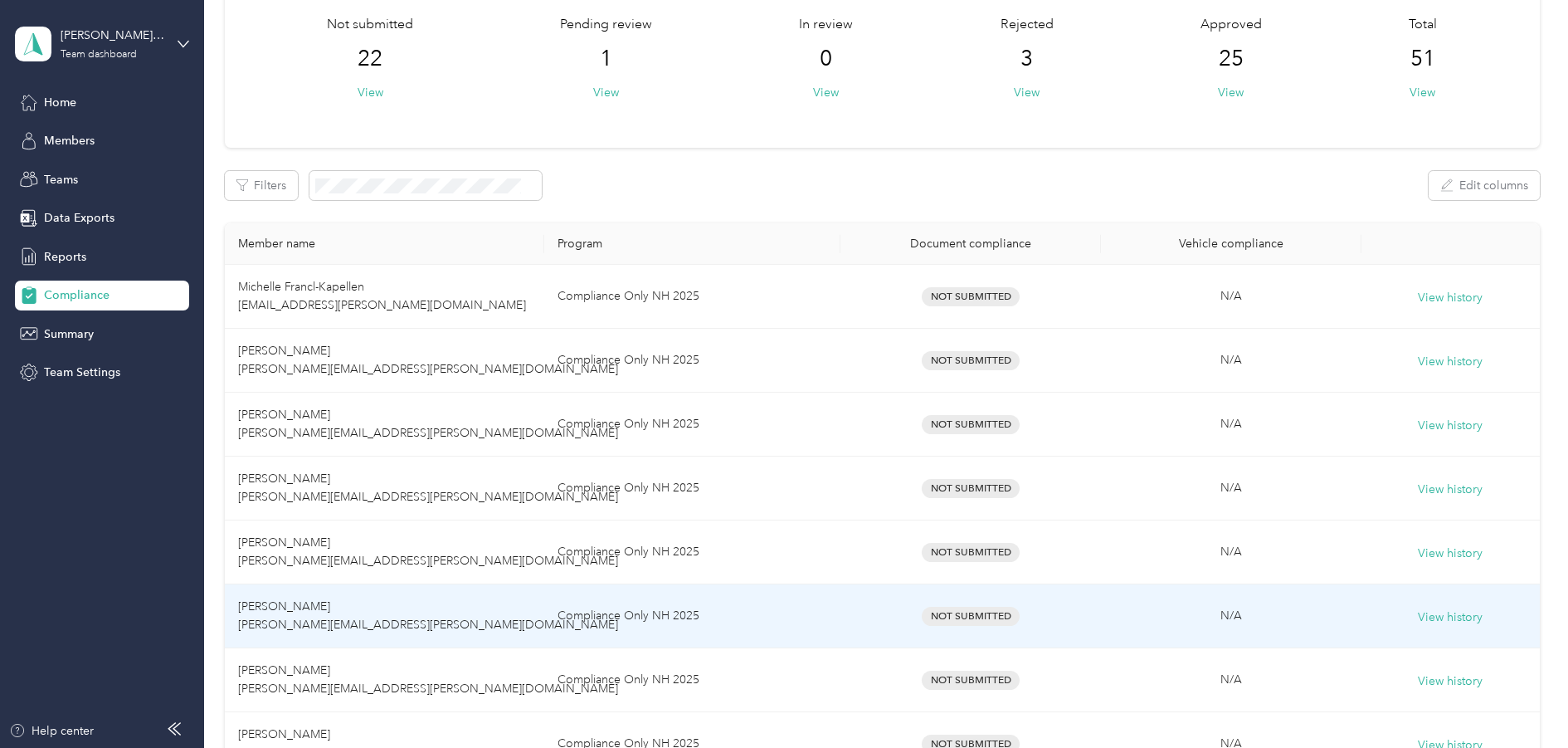
scroll to position [0, 0]
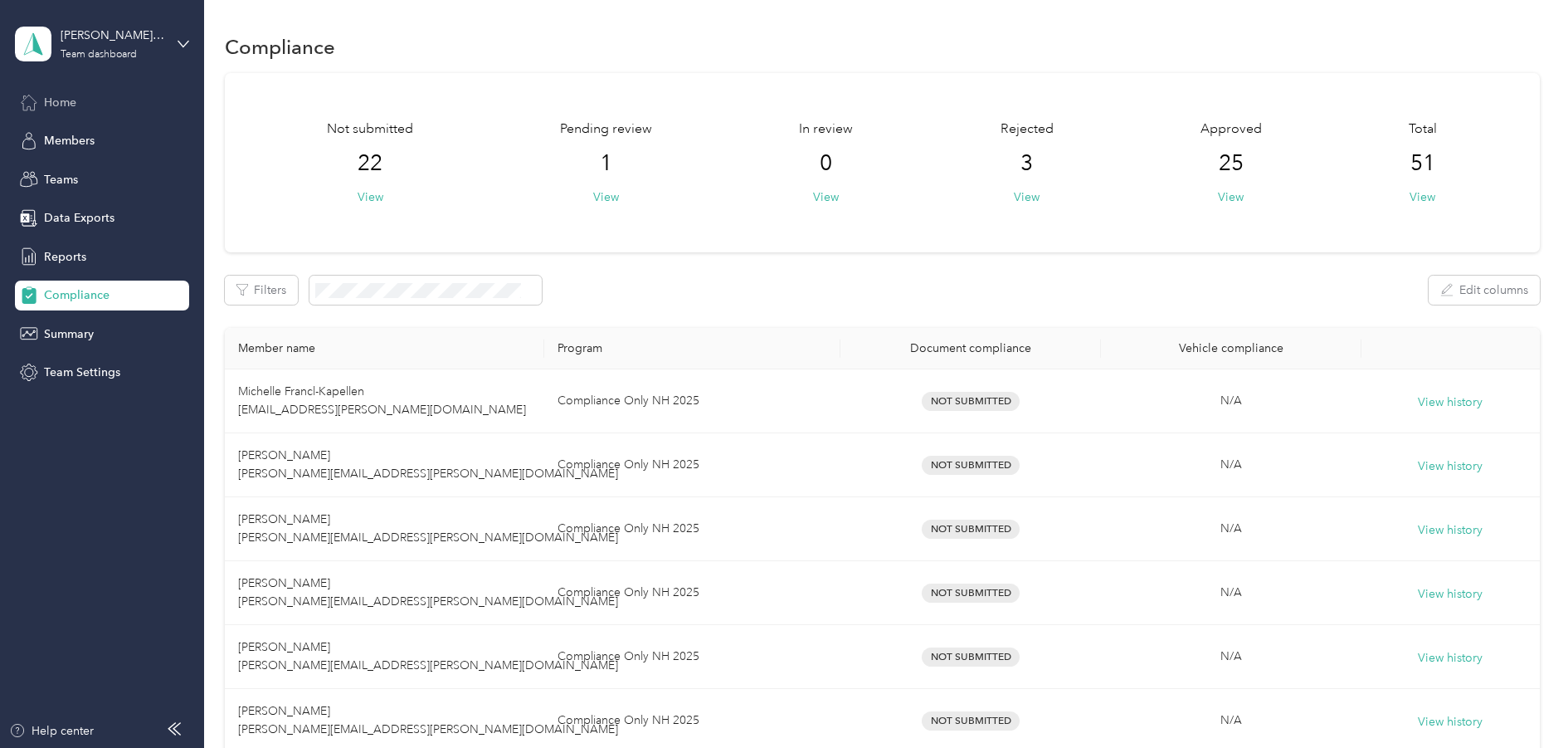
click at [82, 101] on div "Home" at bounding box center [102, 102] width 174 height 30
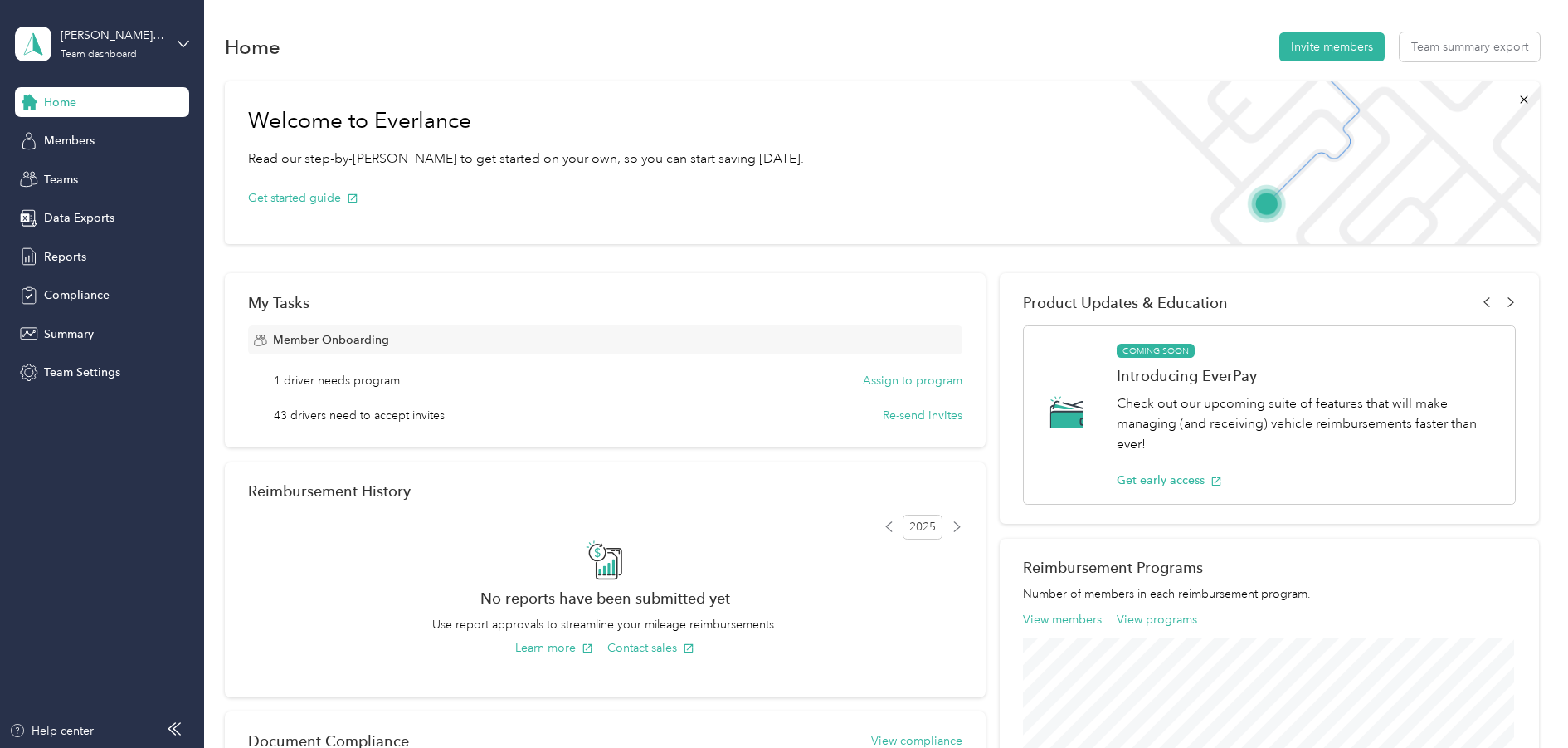
click at [92, 504] on aside "[PERSON_NAME][DOMAIN_NAME][EMAIL_ADDRESS][PERSON_NAME][DOMAIN_NAME] Team dashbo…" at bounding box center [102, 374] width 204 height 748
click at [65, 141] on span "Members" at bounding box center [69, 139] width 51 height 17
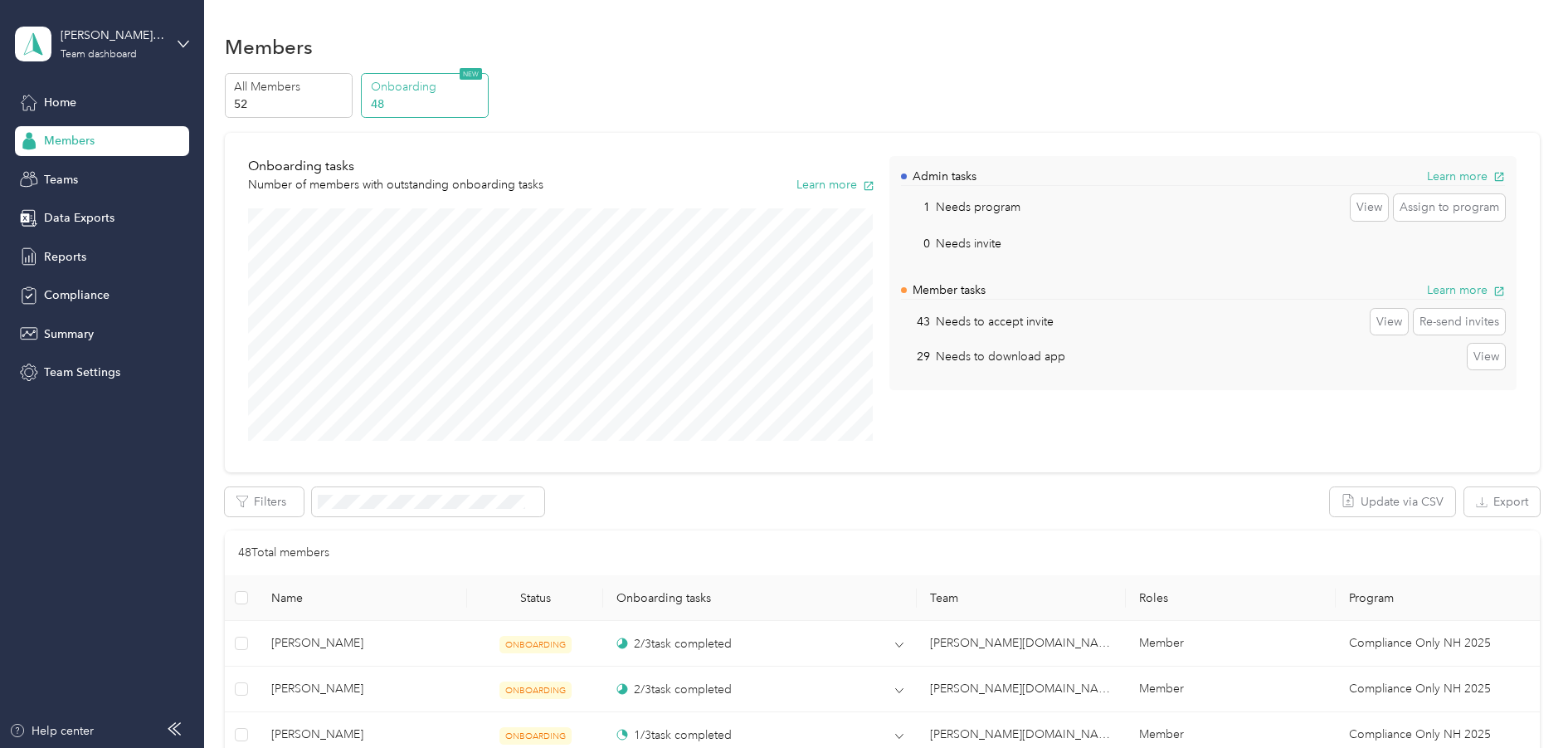
click at [124, 553] on aside "[PERSON_NAME][DOMAIN_NAME][EMAIL_ADDRESS][PERSON_NAME][DOMAIN_NAME] Team dashbo…" at bounding box center [102, 374] width 204 height 748
